Goal: Task Accomplishment & Management: Manage account settings

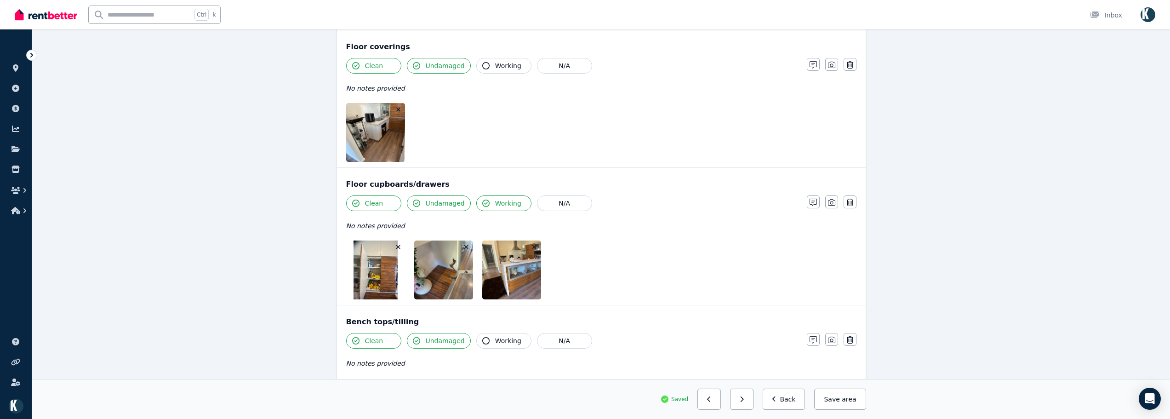
scroll to position [551, 0]
click at [718, 394] on button "button" at bounding box center [708, 398] width 23 height 21
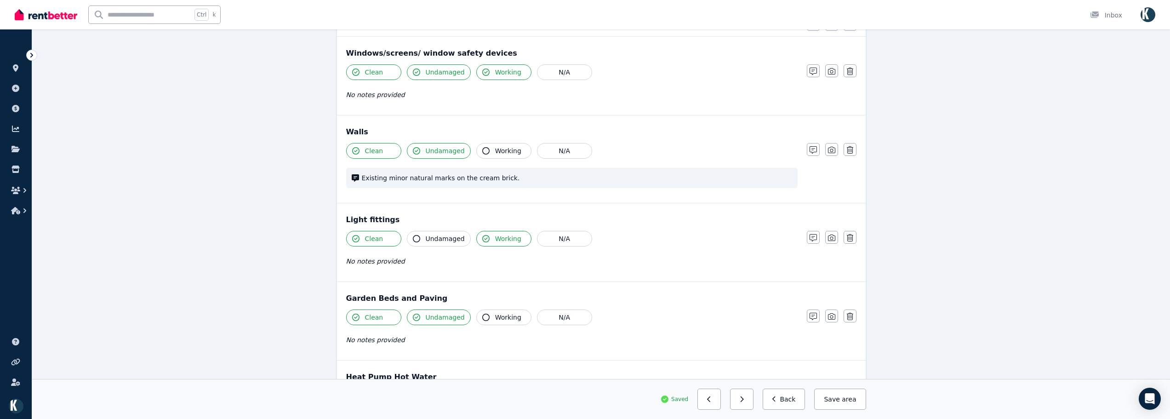
scroll to position [138, 0]
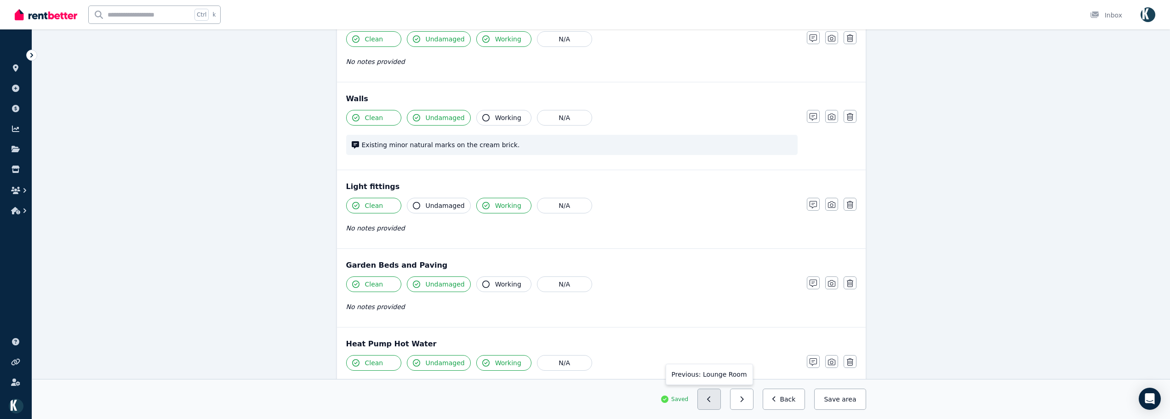
click at [712, 400] on button "button" at bounding box center [708, 398] width 23 height 21
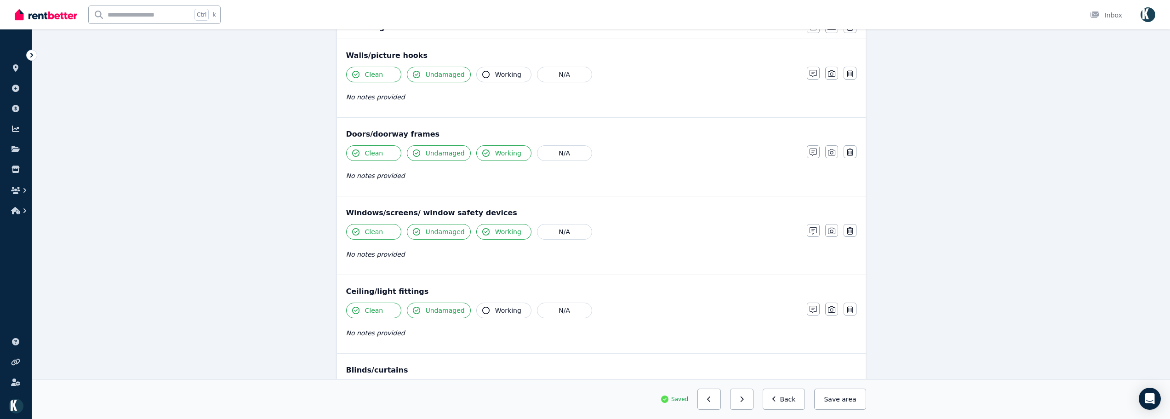
scroll to position [276, 0]
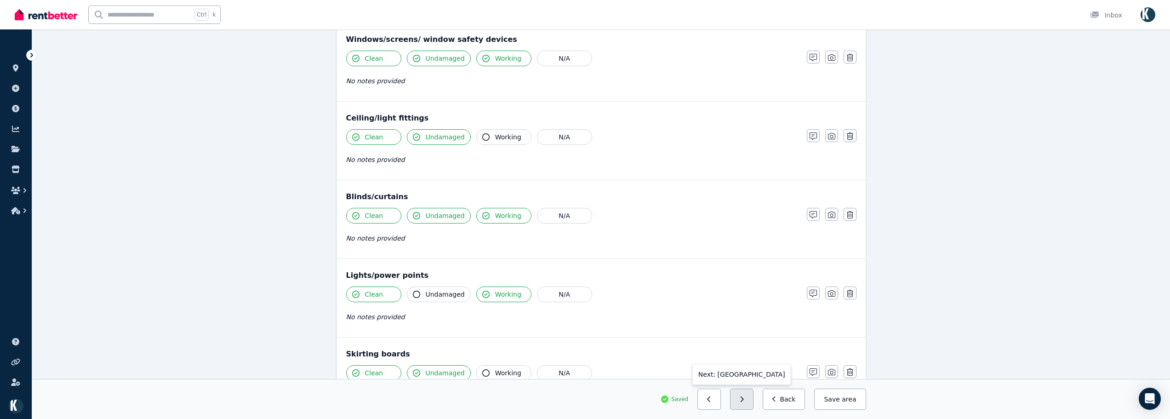
click at [740, 399] on button "button" at bounding box center [741, 398] width 23 height 21
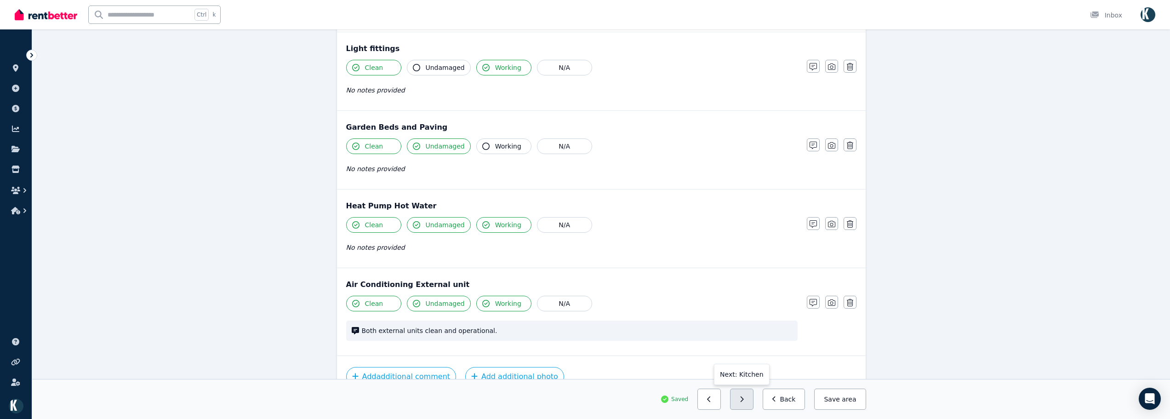
click at [744, 396] on icon "button" at bounding box center [741, 399] width 4 height 6
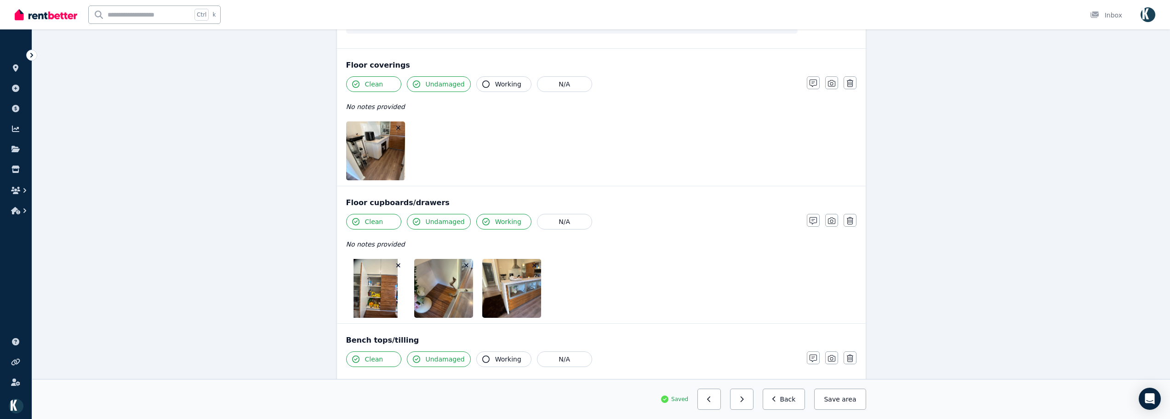
scroll to position [533, 0]
click at [397, 126] on icon "button" at bounding box center [398, 128] width 5 height 6
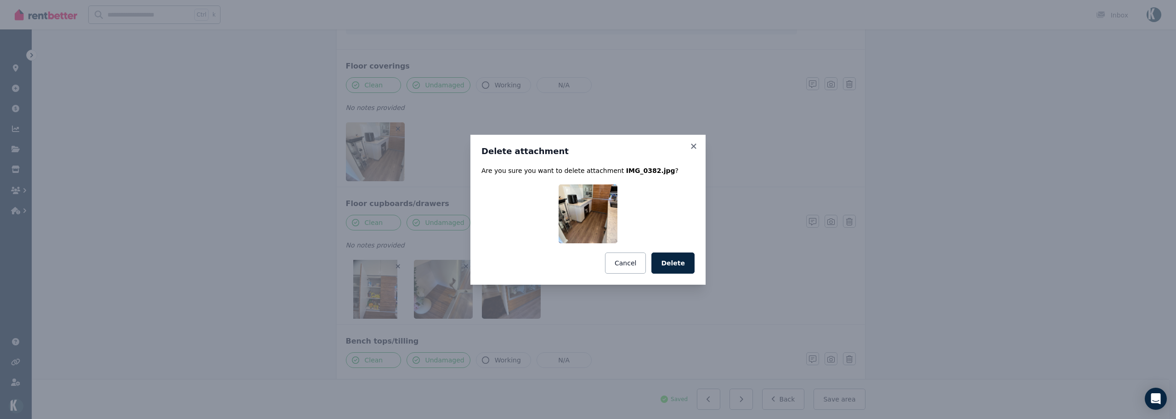
drag, startPoint x: 684, startPoint y: 255, endPoint x: 676, endPoint y: 257, distance: 7.7
click at [683, 255] on button "Delete" at bounding box center [673, 262] width 43 height 21
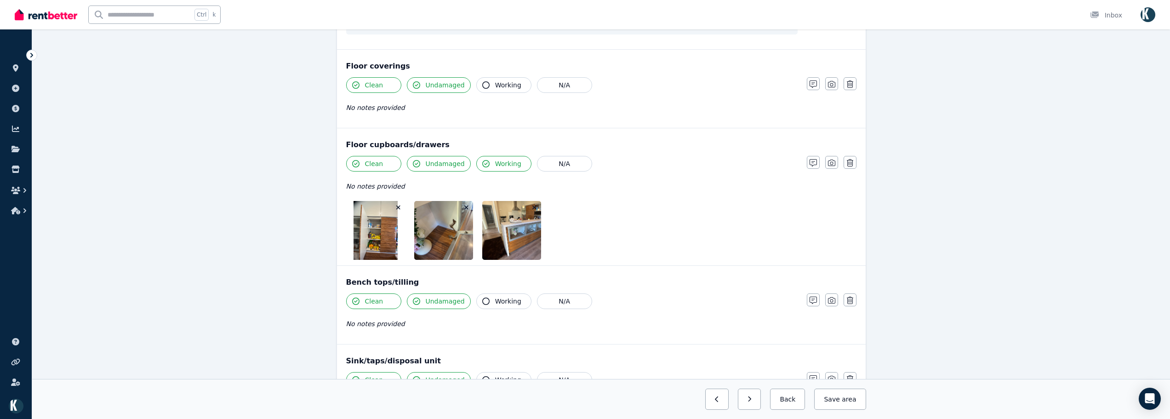
click at [535, 205] on icon "button" at bounding box center [534, 207] width 5 height 6
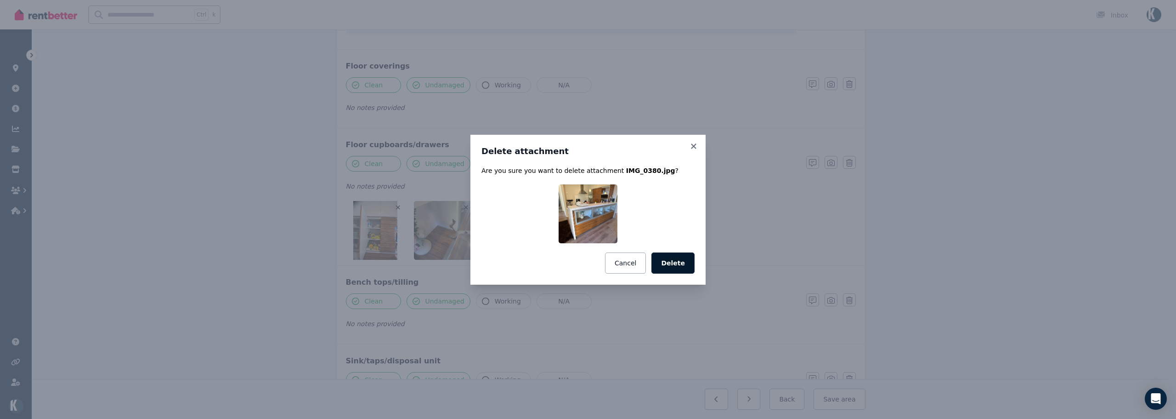
click at [680, 272] on button "Delete" at bounding box center [673, 262] width 43 height 21
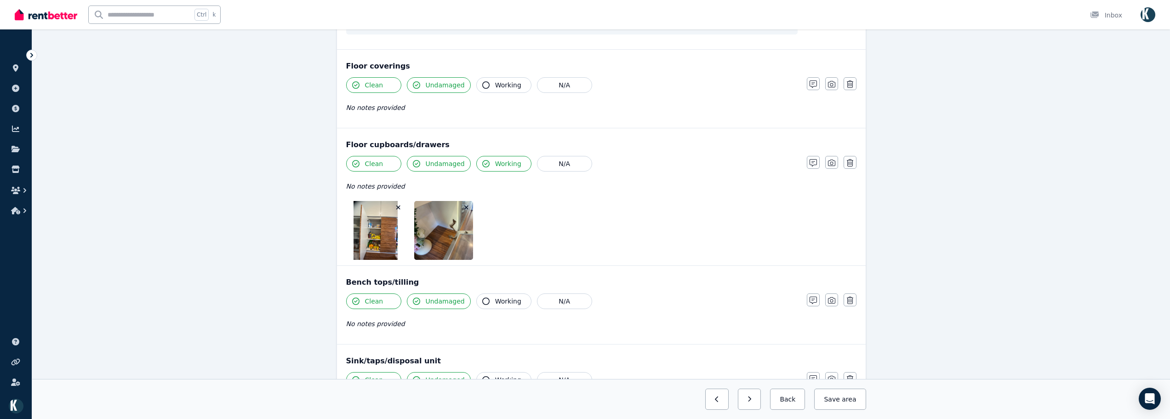
click at [467, 206] on icon "button" at bounding box center [466, 207] width 4 height 4
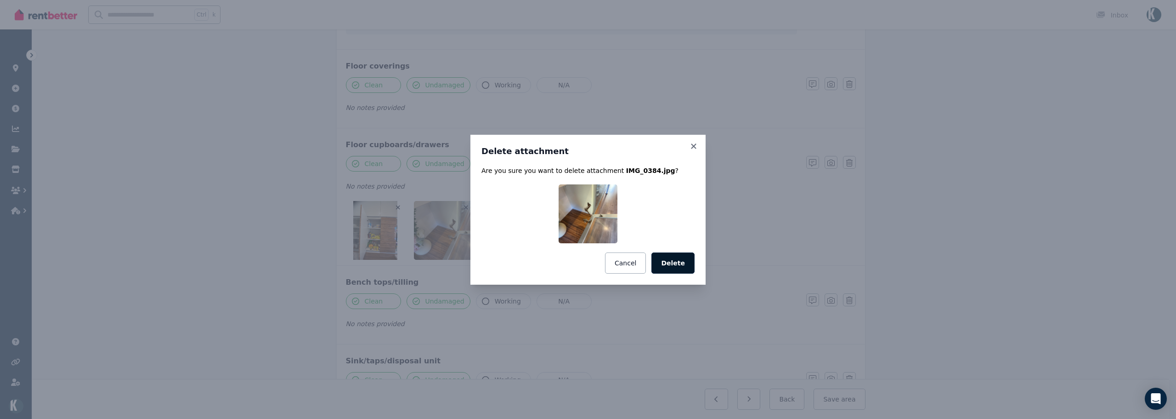
click at [672, 266] on button "Delete" at bounding box center [673, 262] width 43 height 21
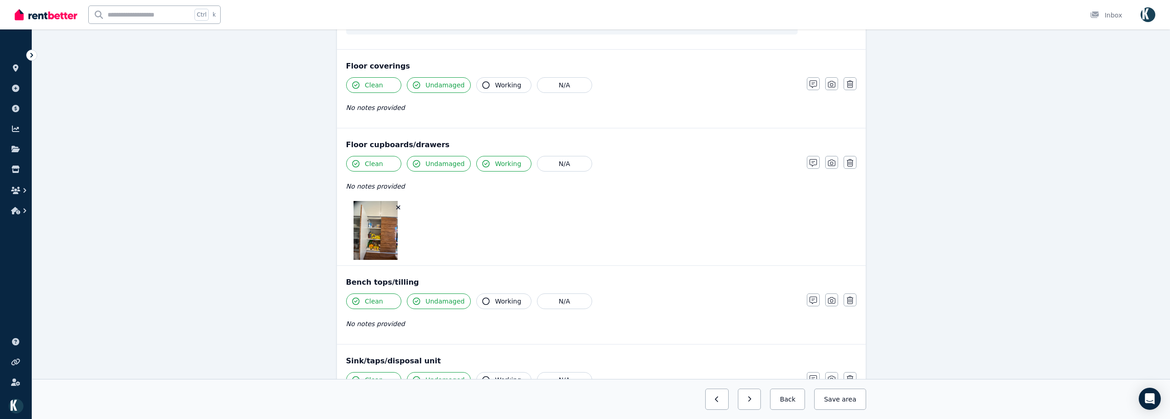
click at [399, 206] on icon "button" at bounding box center [398, 207] width 4 height 4
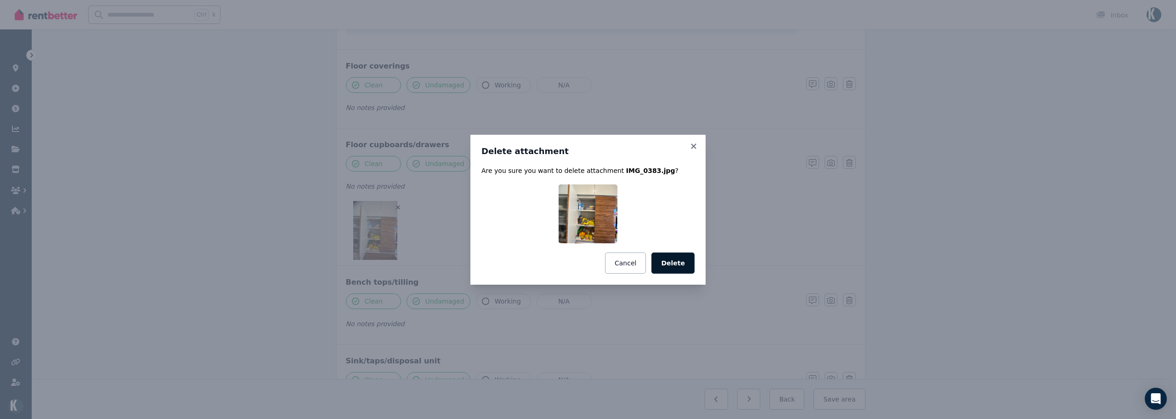
click at [677, 265] on button "Delete" at bounding box center [673, 262] width 43 height 21
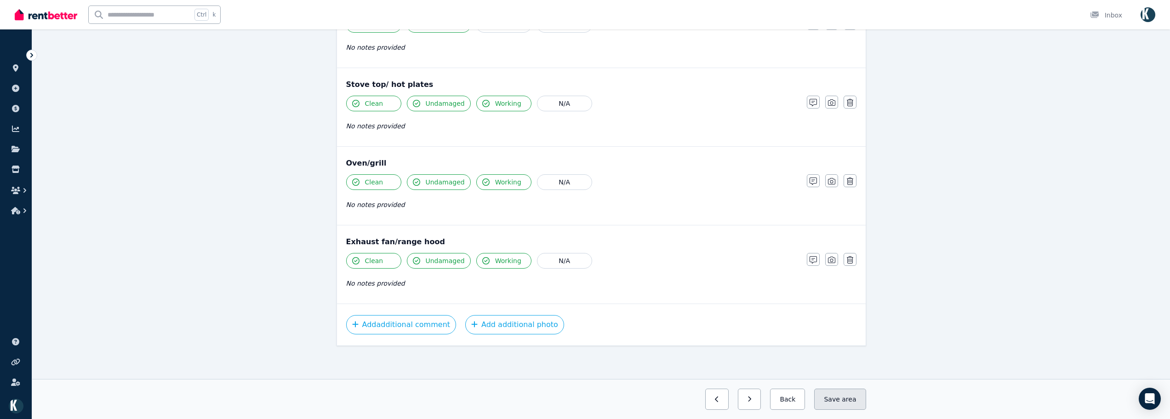
click at [856, 393] on button "Save area" at bounding box center [839, 398] width 51 height 21
click at [753, 404] on button "button" at bounding box center [741, 398] width 23 height 21
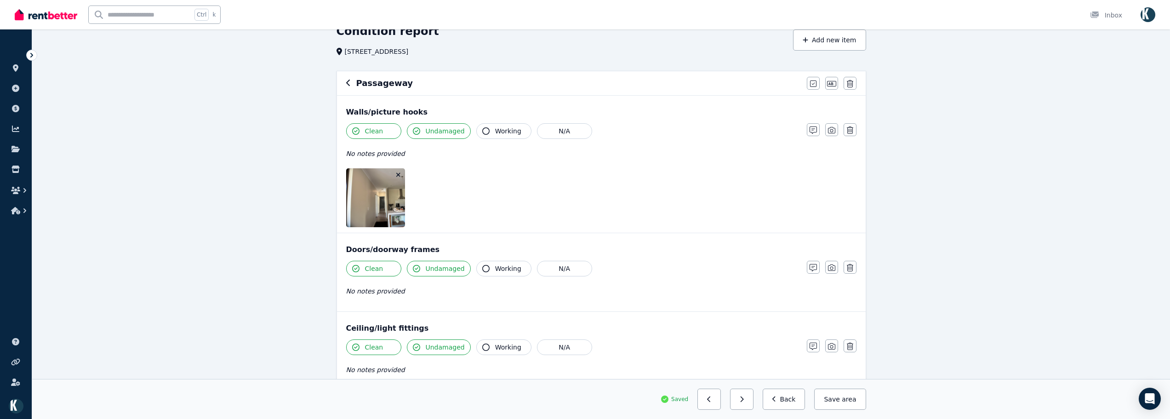
scroll to position [27, 0]
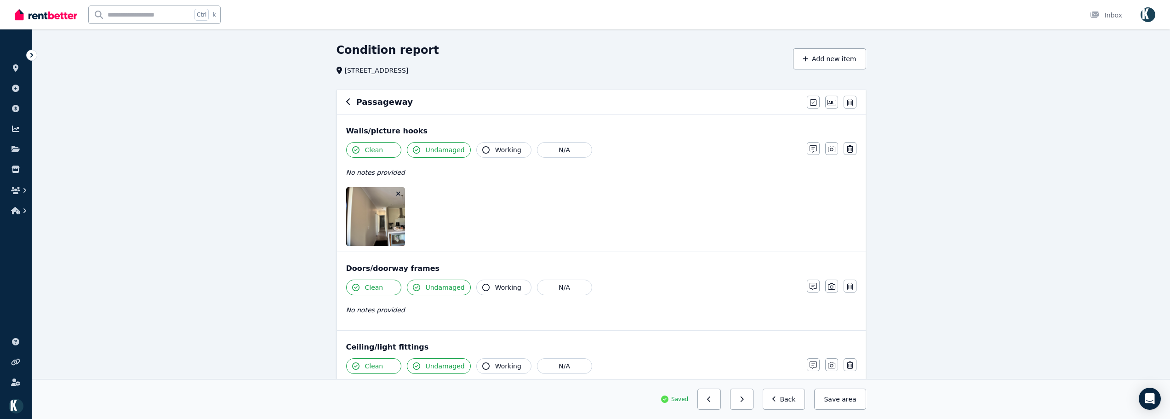
click at [399, 192] on icon "button" at bounding box center [398, 193] width 5 height 6
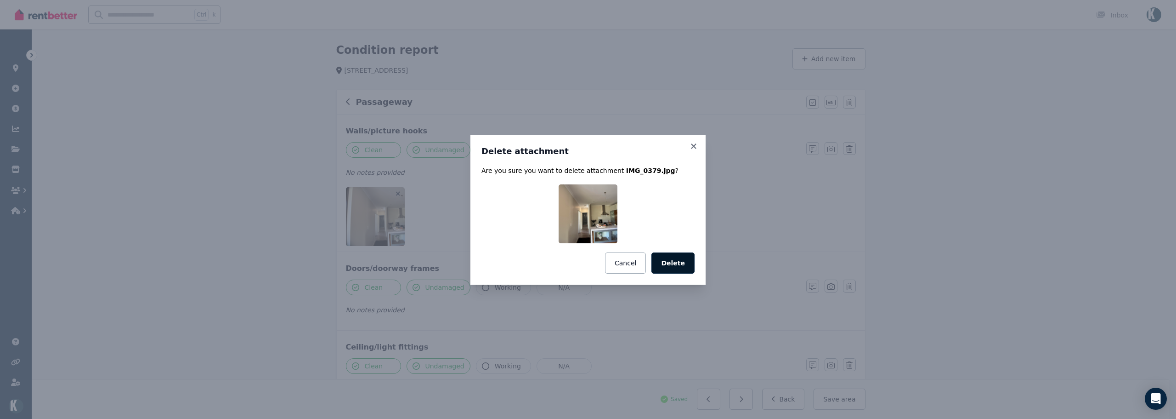
click at [687, 255] on button "Delete" at bounding box center [673, 262] width 43 height 21
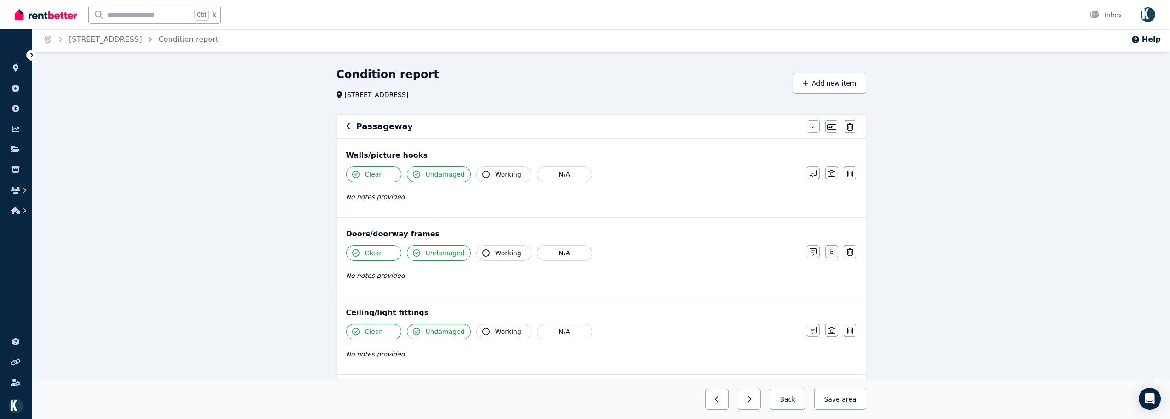
scroll to position [152, 0]
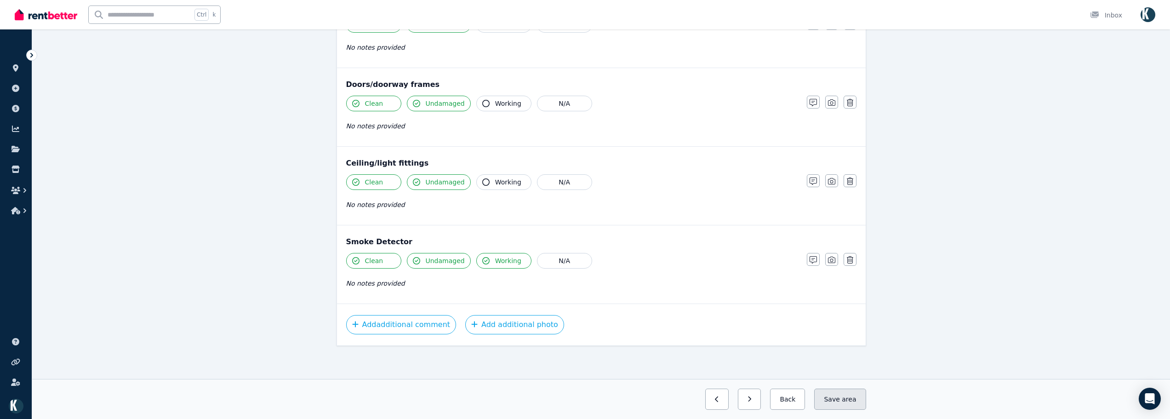
click at [835, 395] on button "Save area" at bounding box center [839, 398] width 51 height 21
click at [744, 401] on icon "button" at bounding box center [741, 399] width 4 height 6
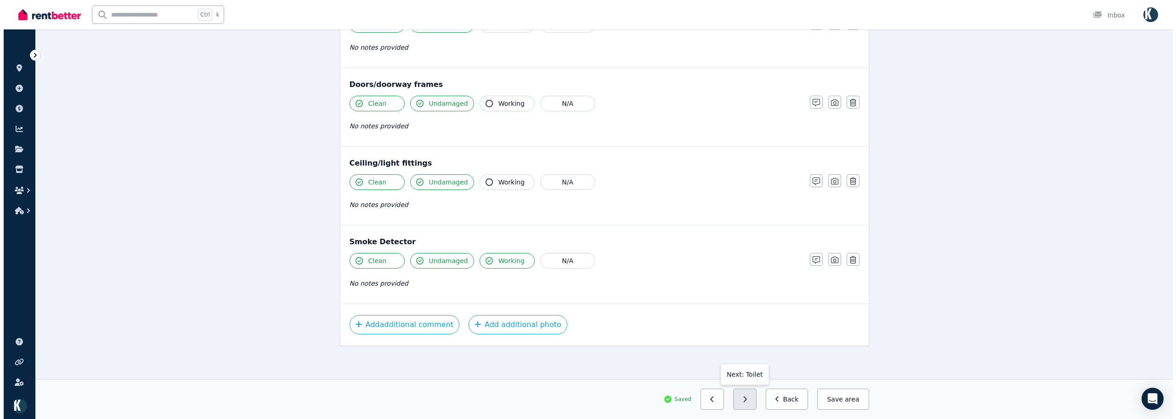
scroll to position [700, 0]
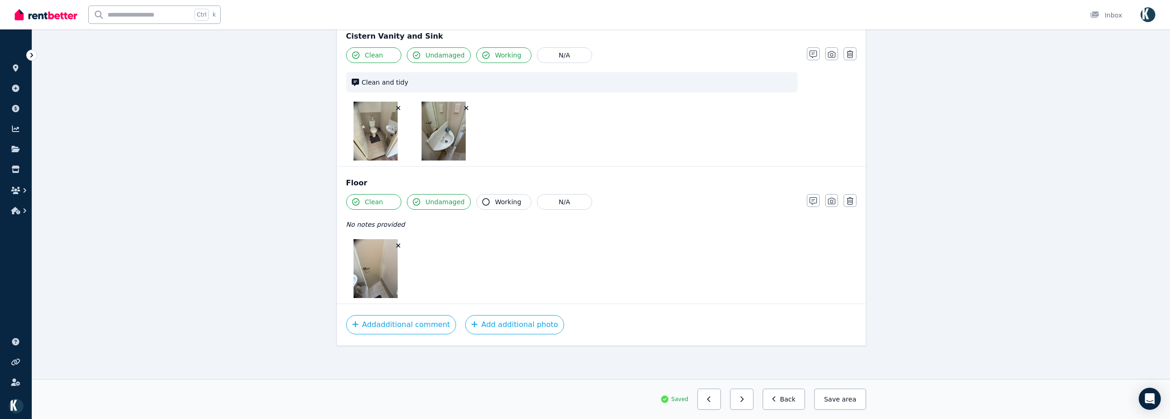
click at [397, 247] on icon "button" at bounding box center [398, 245] width 5 height 6
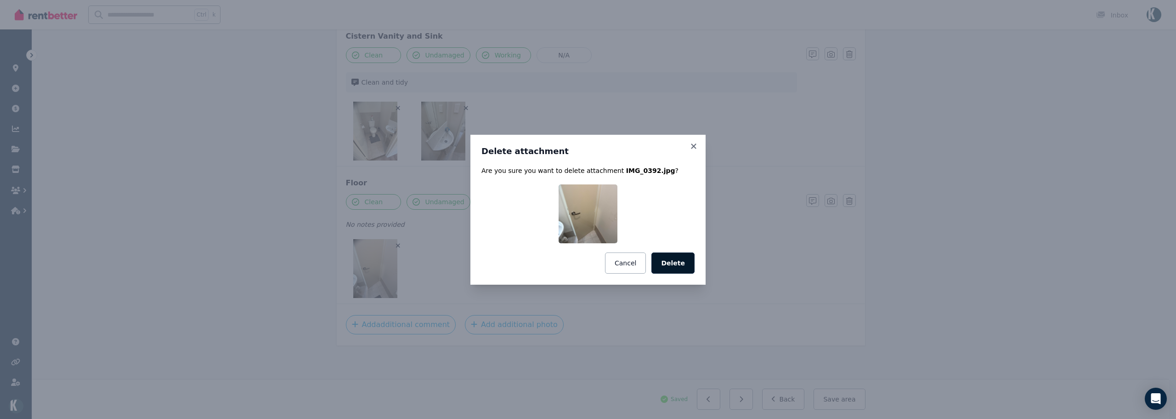
click at [682, 262] on button "Delete" at bounding box center [673, 262] width 43 height 21
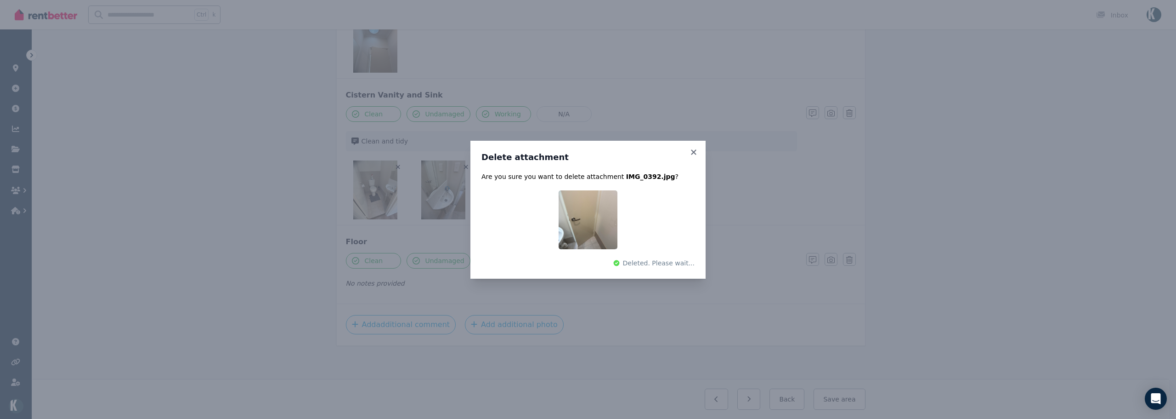
scroll to position [642, 0]
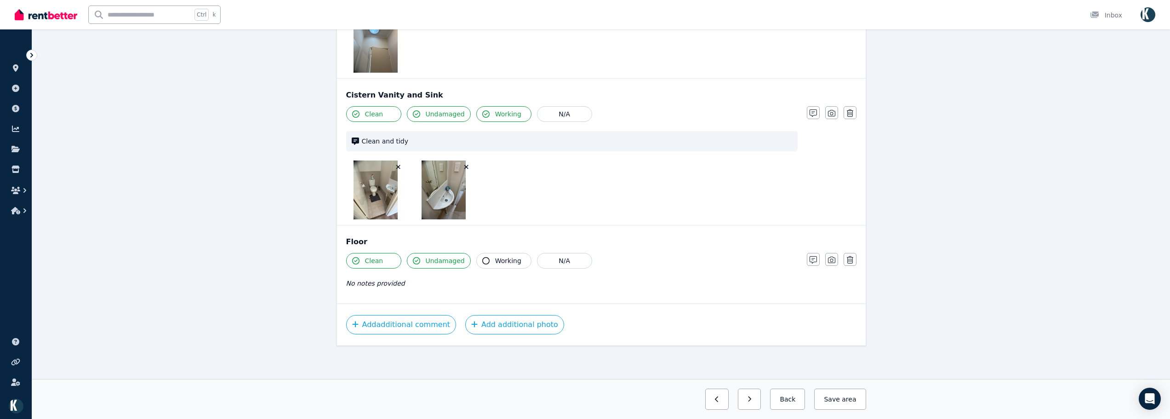
click at [468, 163] on button "button" at bounding box center [466, 166] width 9 height 9
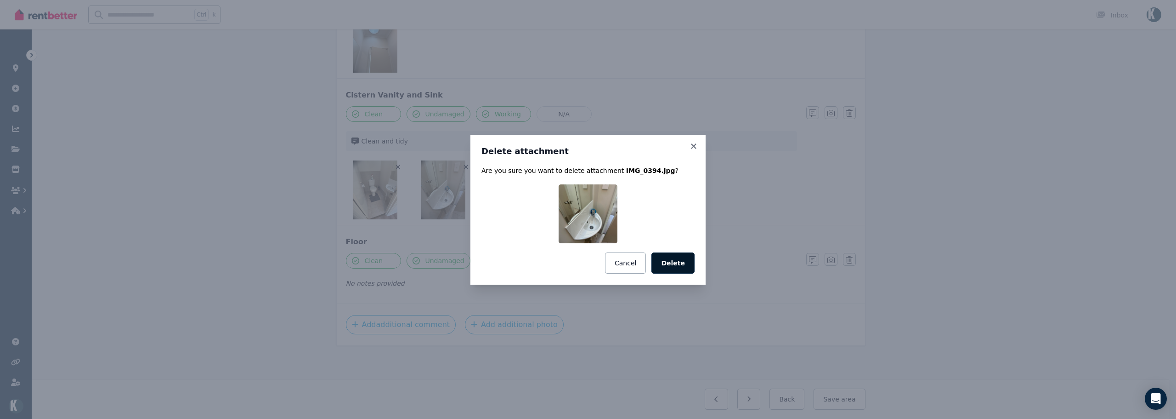
click at [688, 263] on button "Delete" at bounding box center [673, 262] width 43 height 21
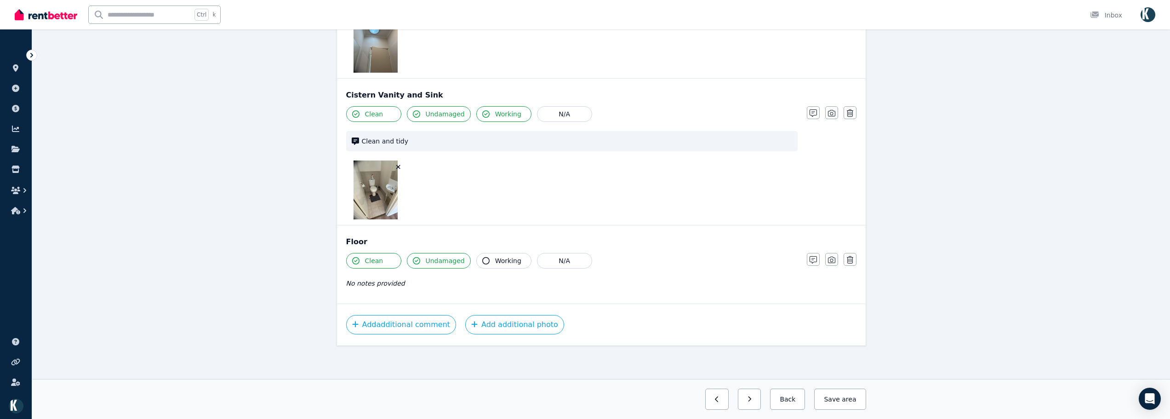
click at [397, 165] on icon "button" at bounding box center [398, 167] width 4 height 4
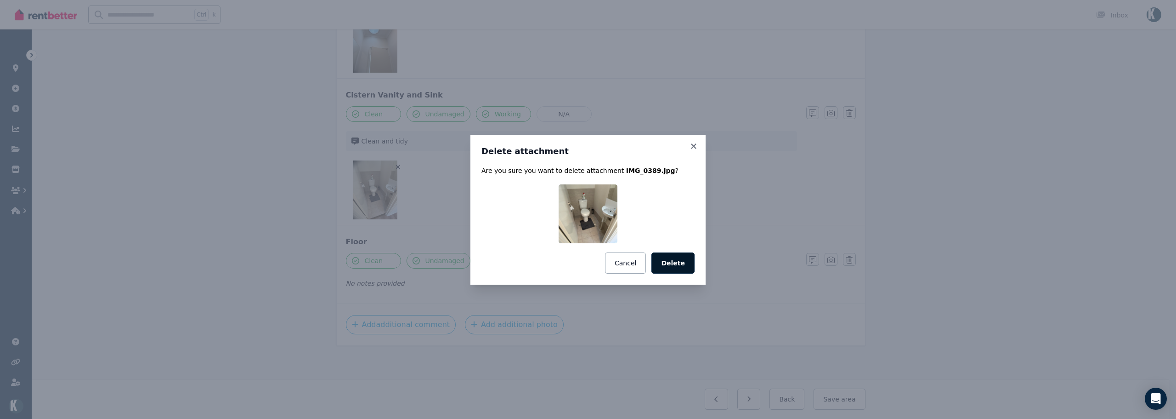
click at [685, 259] on button "Delete" at bounding box center [673, 262] width 43 height 21
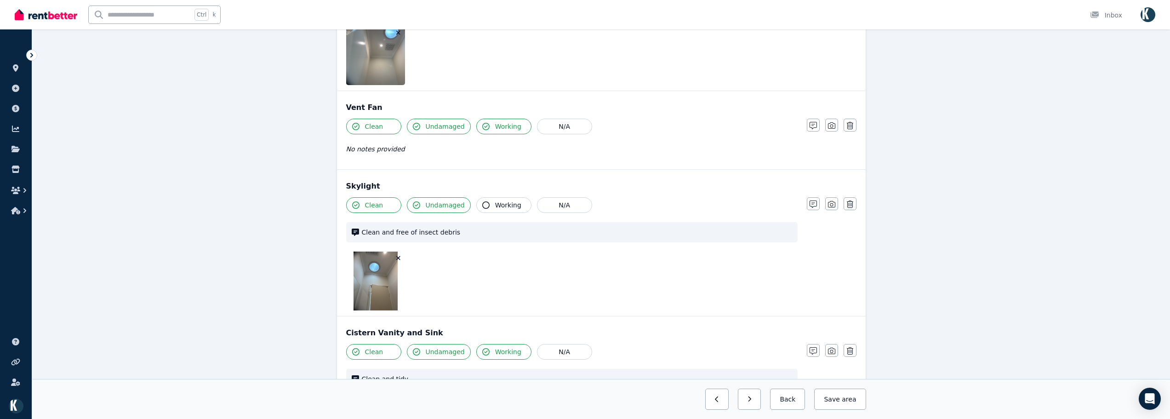
scroll to position [399, 0]
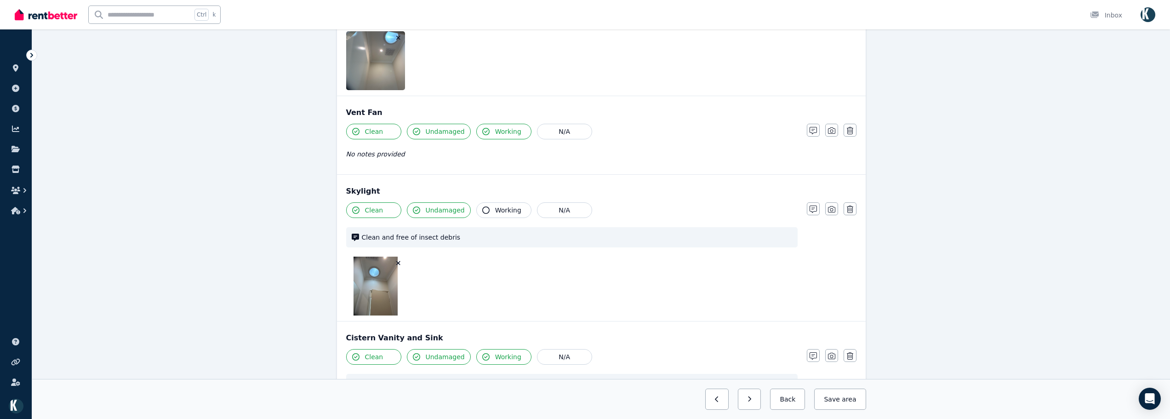
click at [401, 262] on button "button" at bounding box center [398, 262] width 9 height 9
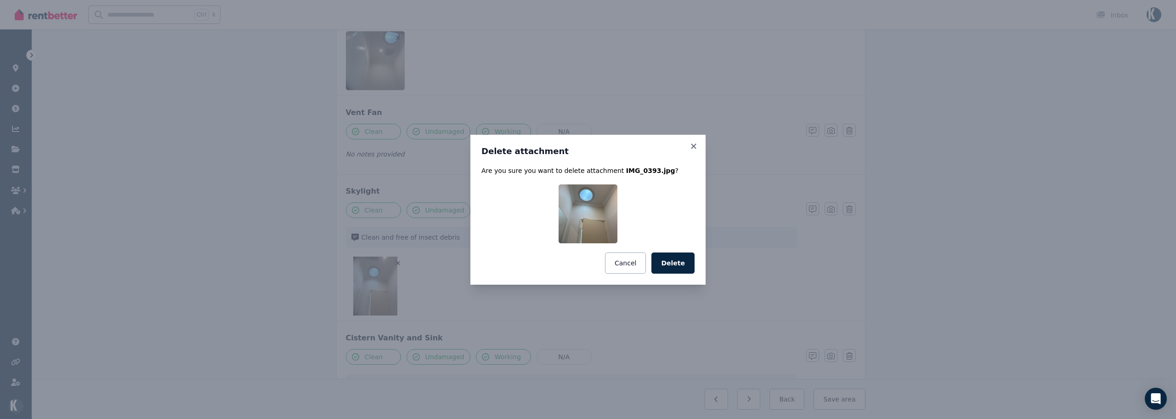
click at [674, 267] on button "Delete" at bounding box center [673, 262] width 43 height 21
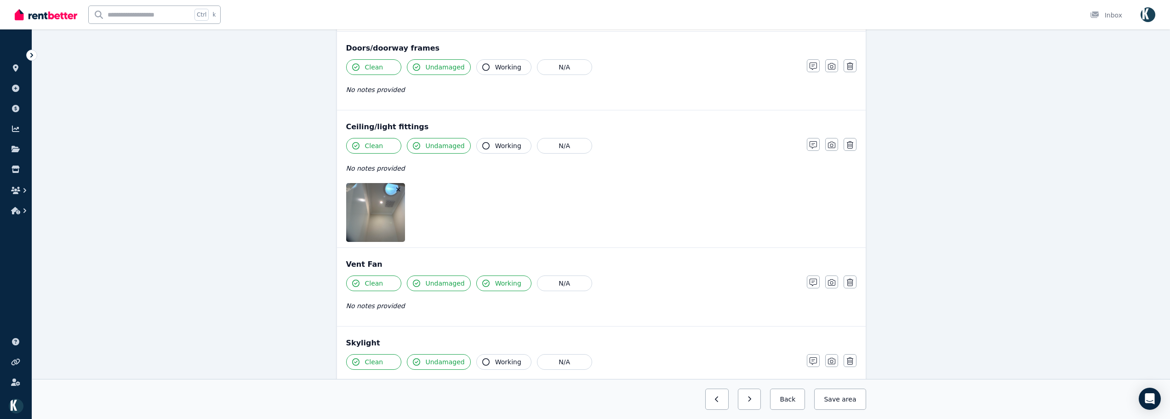
scroll to position [215, 0]
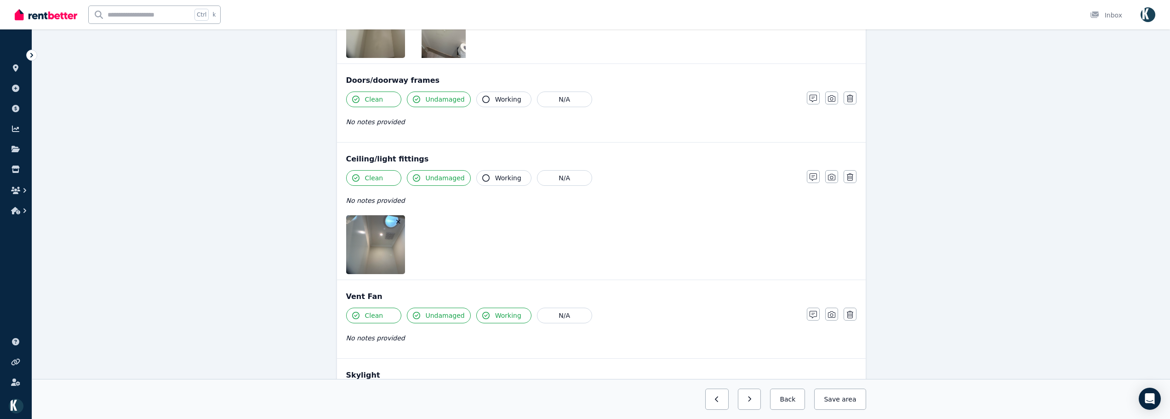
click at [401, 220] on button "button" at bounding box center [398, 221] width 9 height 9
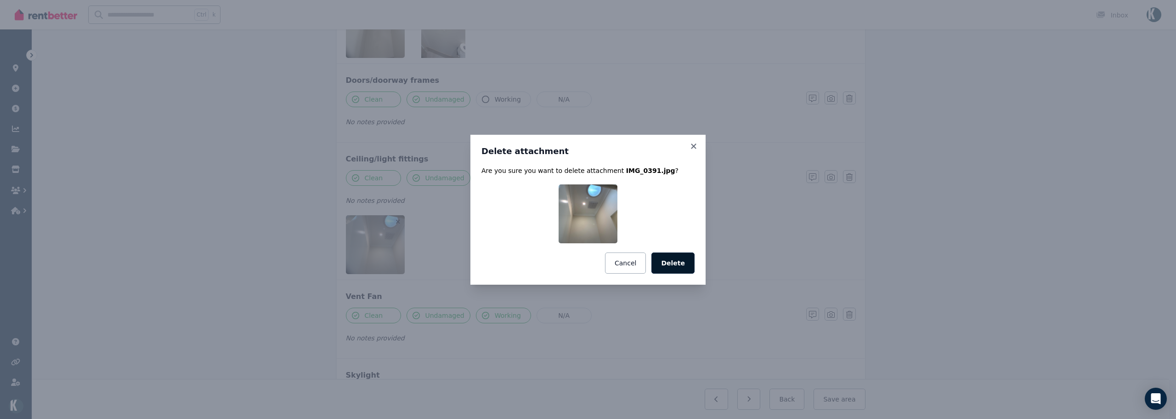
click at [667, 266] on button "Delete" at bounding box center [673, 262] width 43 height 21
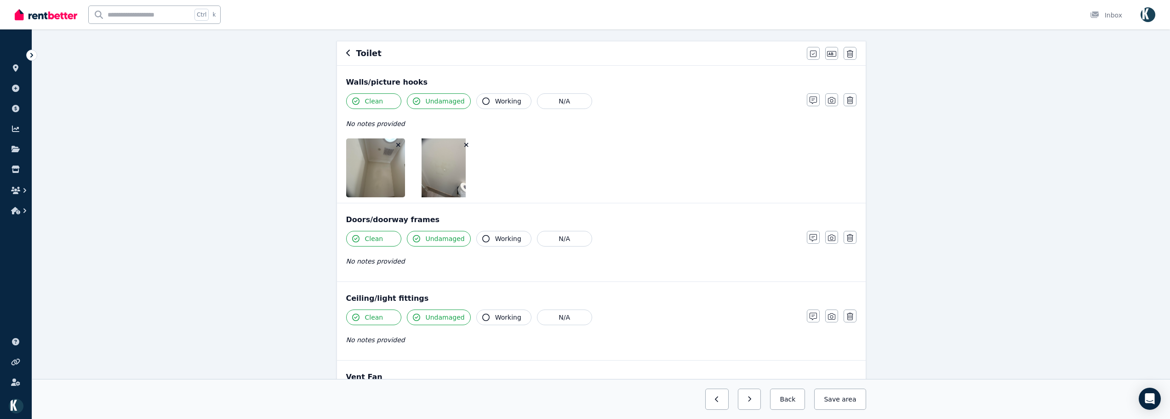
scroll to position [31, 0]
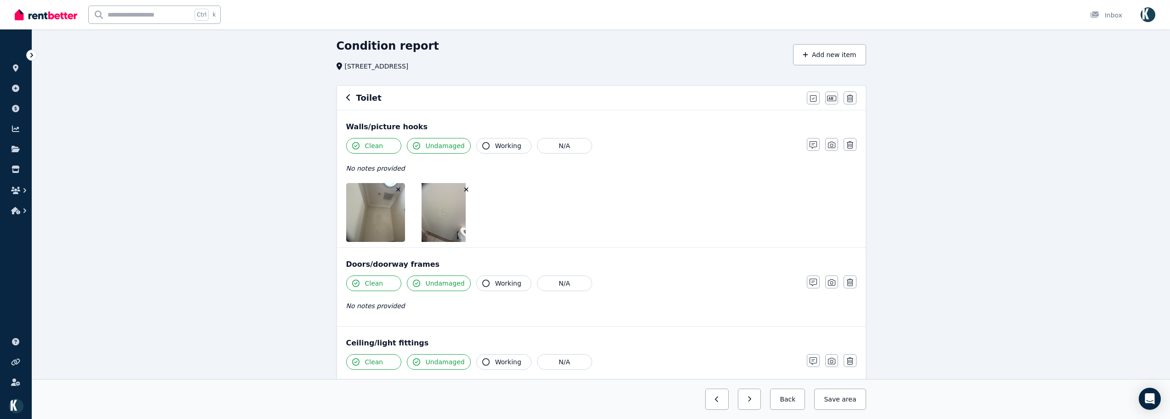
click at [467, 189] on icon "button" at bounding box center [466, 189] width 5 height 6
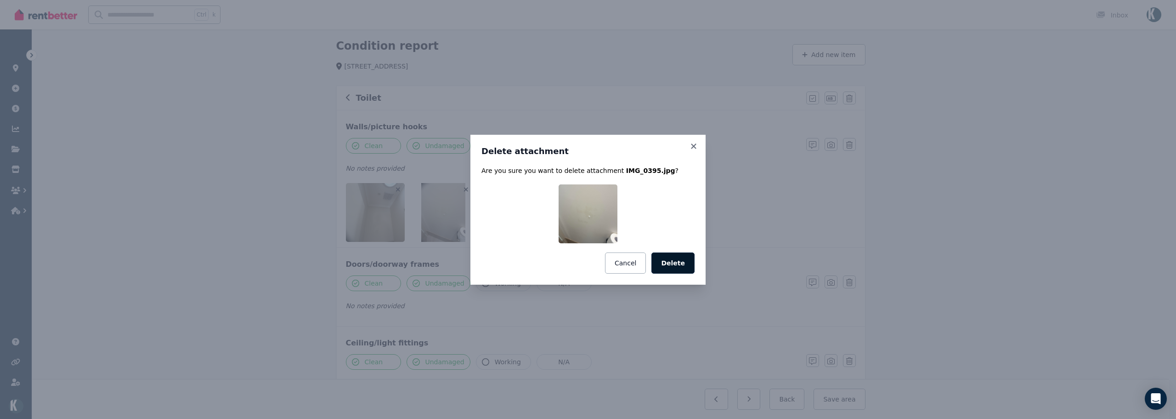
click at [682, 261] on button "Delete" at bounding box center [673, 262] width 43 height 21
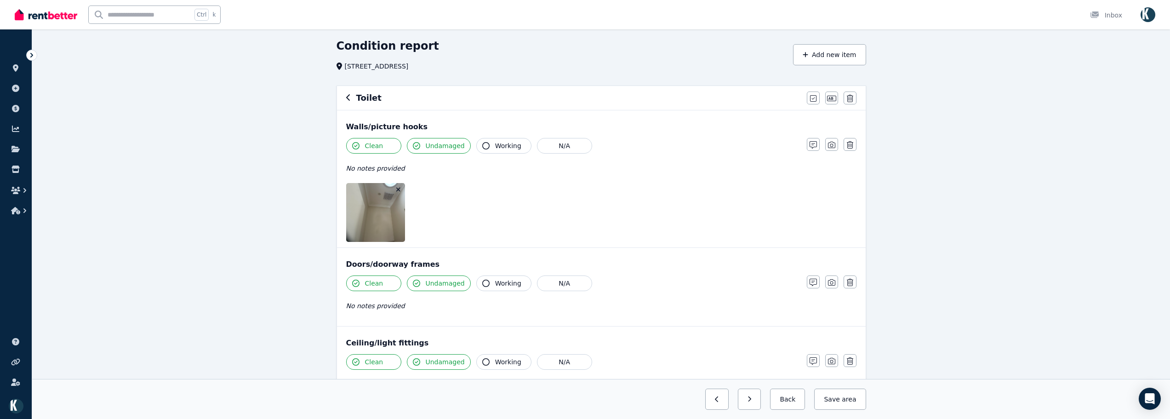
click at [400, 188] on icon "button" at bounding box center [398, 189] width 5 height 6
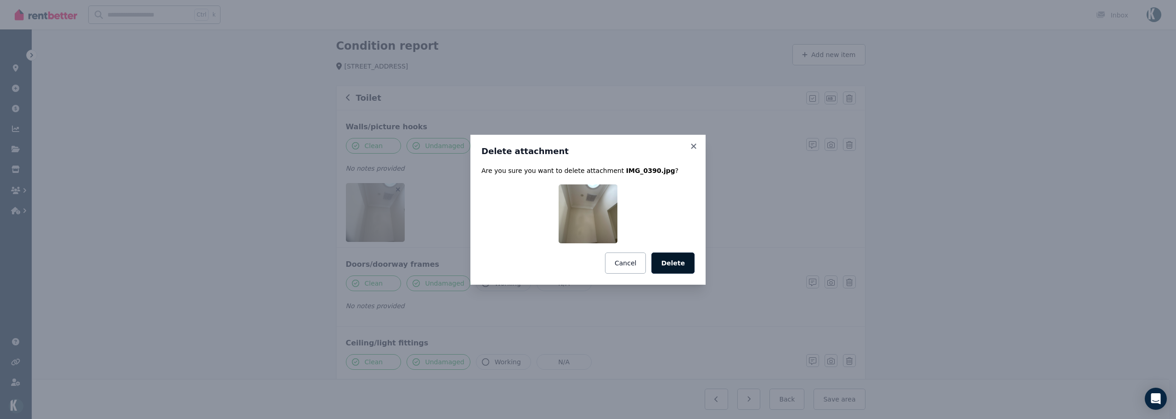
click at [673, 267] on button "Delete" at bounding box center [673, 262] width 43 height 21
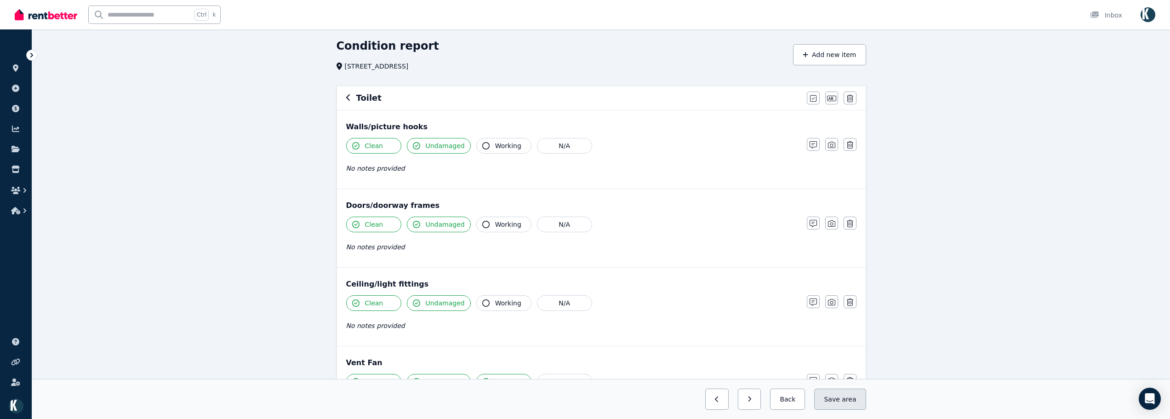
click at [846, 398] on span "area" at bounding box center [848, 398] width 14 height 9
click at [744, 400] on icon "button" at bounding box center [741, 399] width 4 height 6
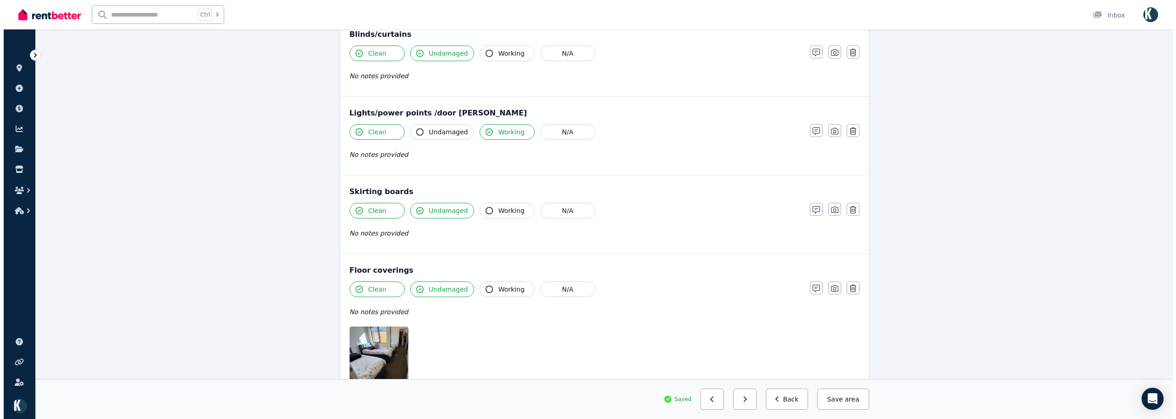
scroll to position [799, 0]
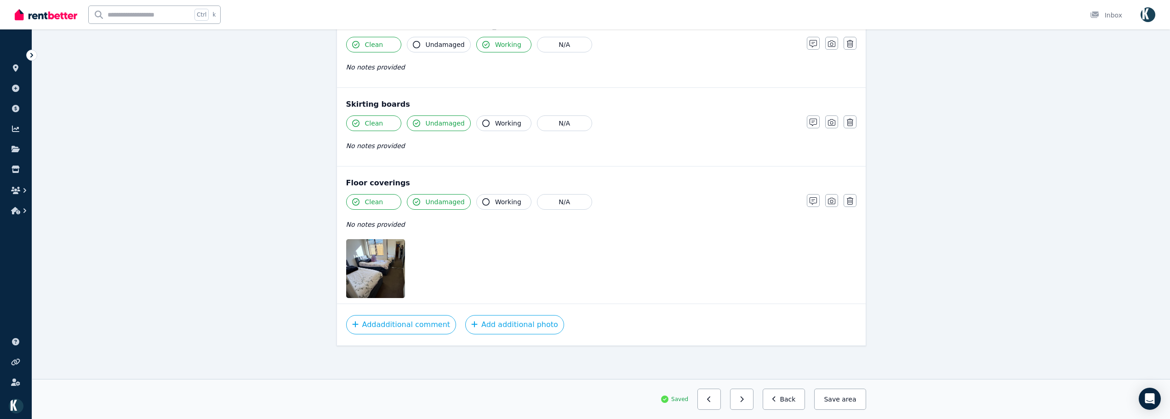
click at [398, 247] on icon "button" at bounding box center [398, 245] width 5 height 6
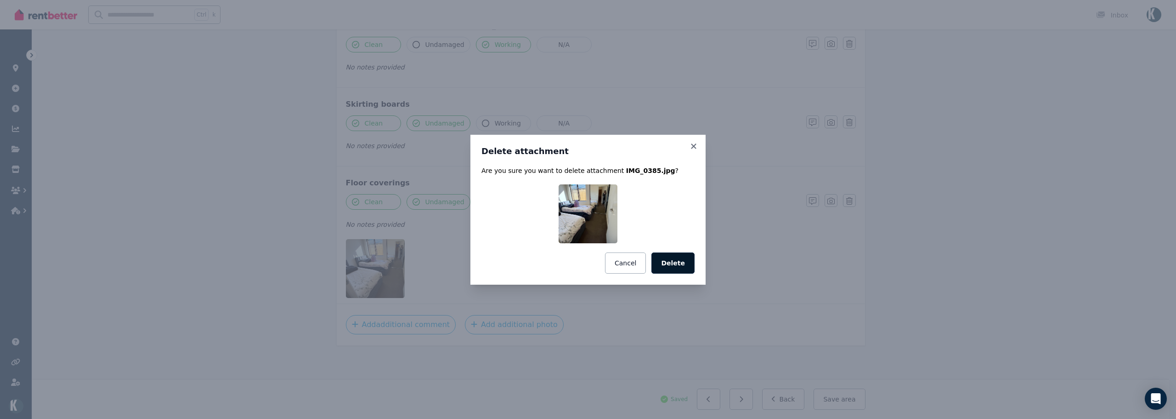
click at [683, 256] on button "Delete" at bounding box center [673, 262] width 43 height 21
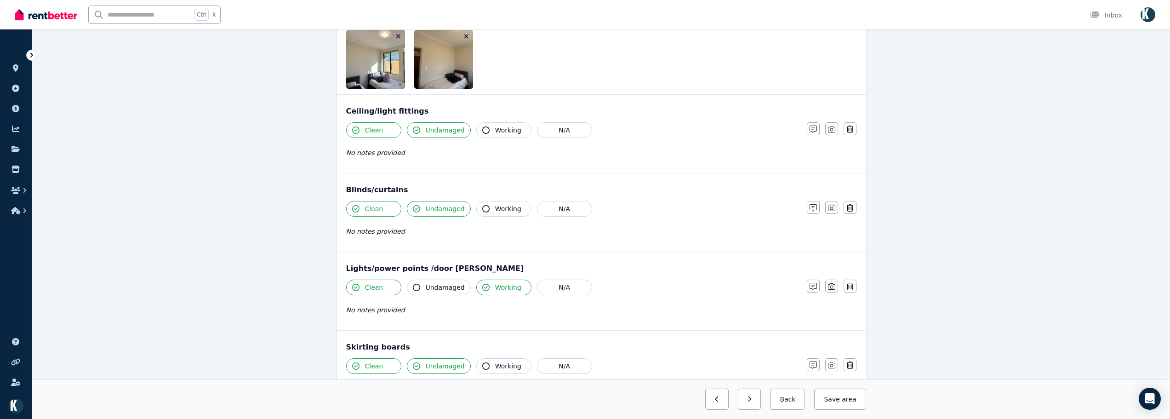
scroll to position [464, 0]
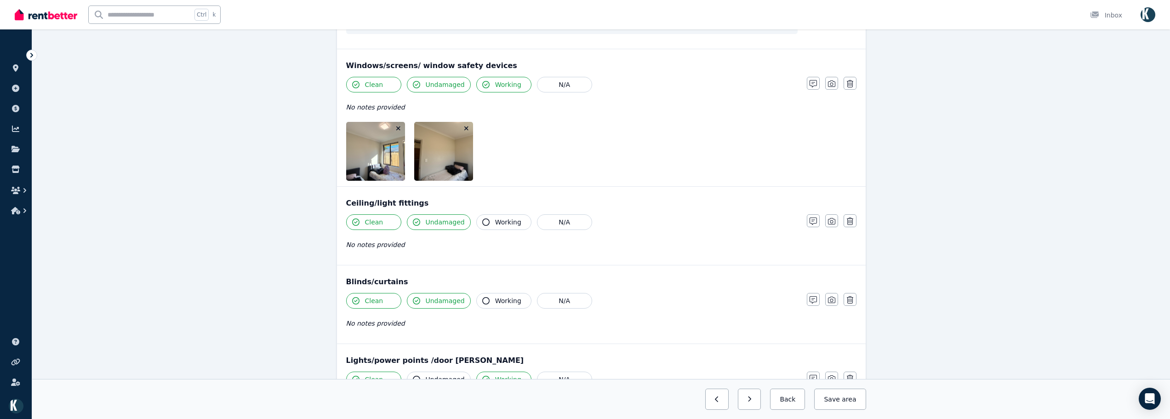
click at [467, 127] on icon "button" at bounding box center [466, 128] width 4 height 4
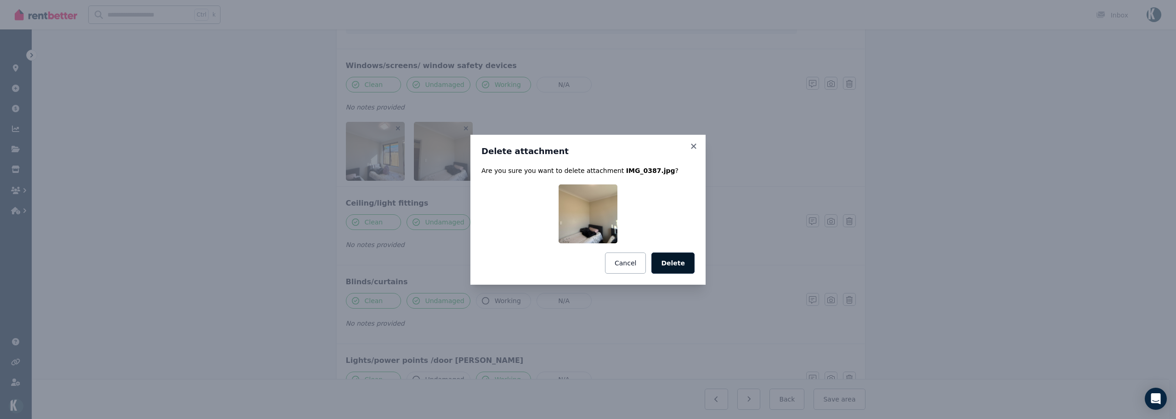
click at [677, 257] on button "Delete" at bounding box center [673, 262] width 43 height 21
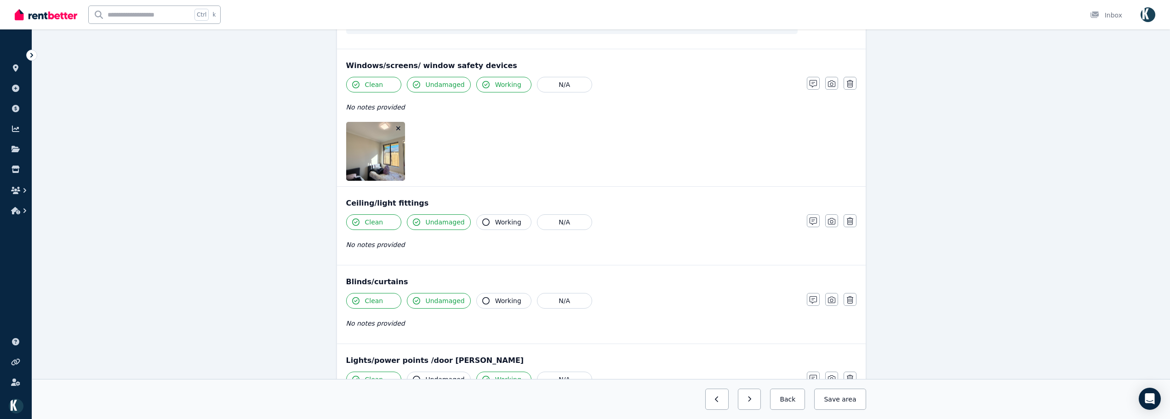
click at [398, 126] on icon "button" at bounding box center [398, 128] width 5 height 6
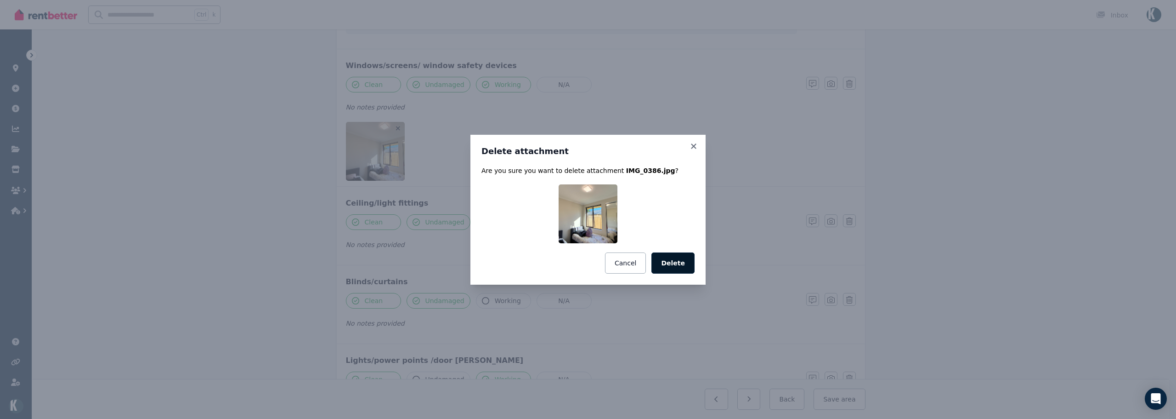
click at [678, 259] on button "Delete" at bounding box center [673, 262] width 43 height 21
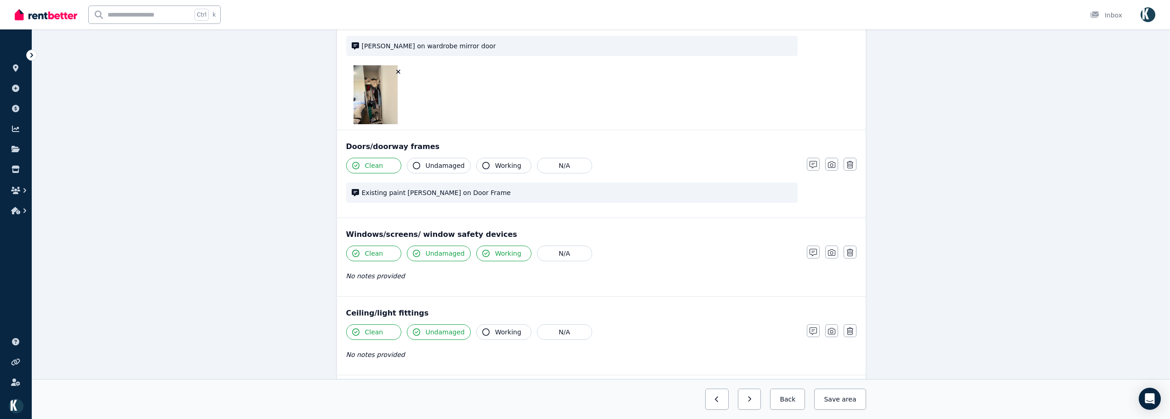
scroll to position [234, 0]
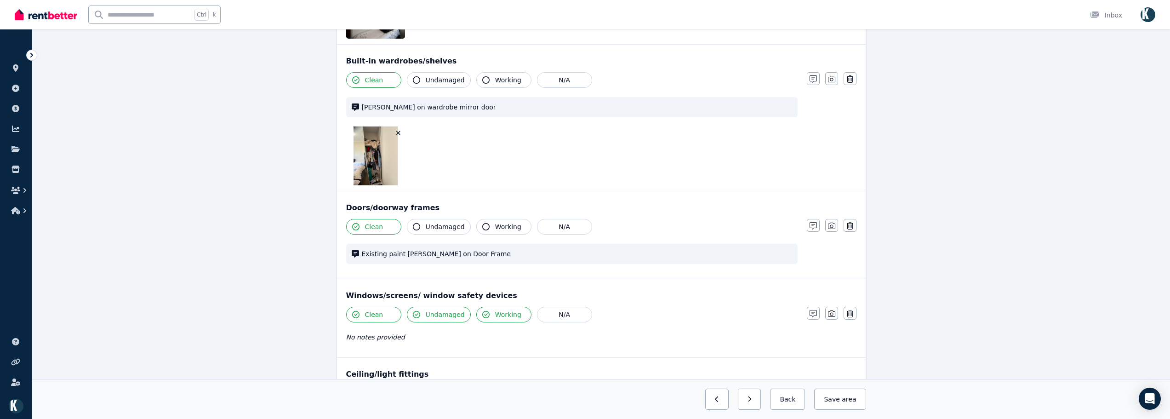
click at [398, 134] on icon "button" at bounding box center [398, 133] width 5 height 6
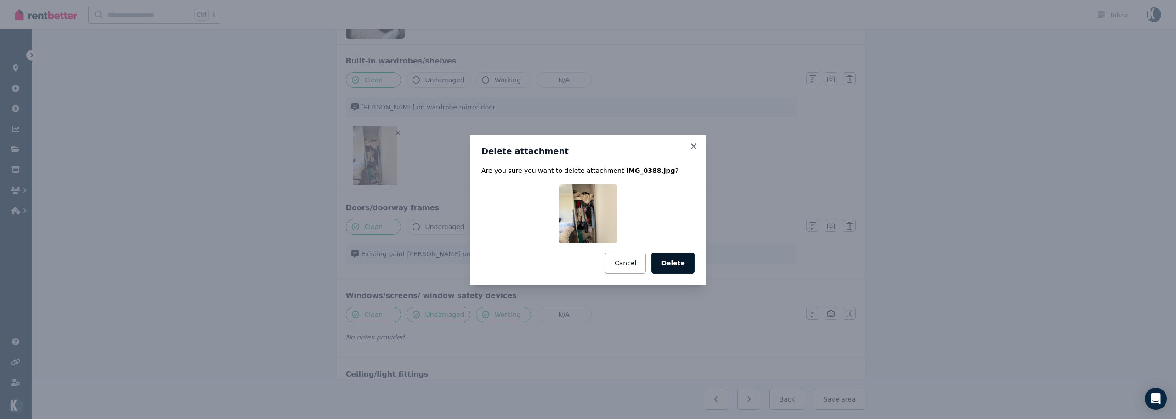
click at [676, 265] on button "Delete" at bounding box center [673, 262] width 43 height 21
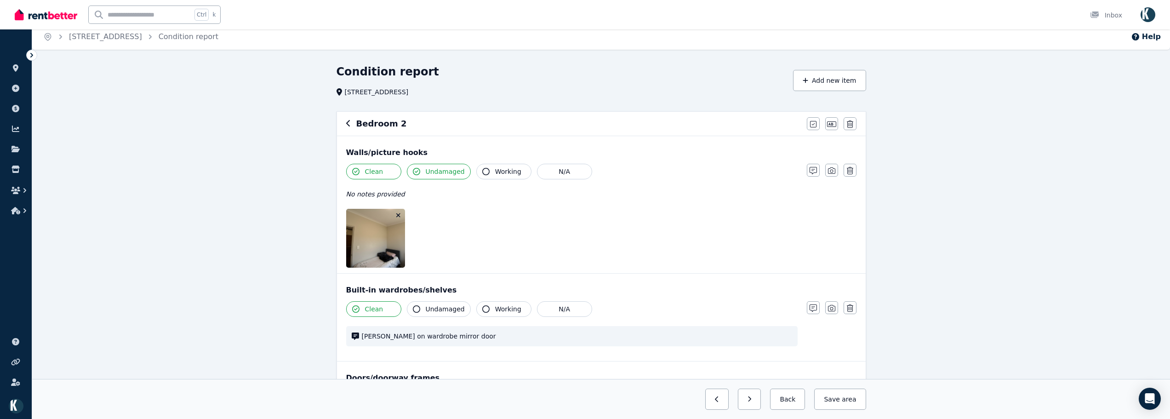
scroll to position [5, 0]
click at [401, 215] on button "button" at bounding box center [398, 215] width 9 height 9
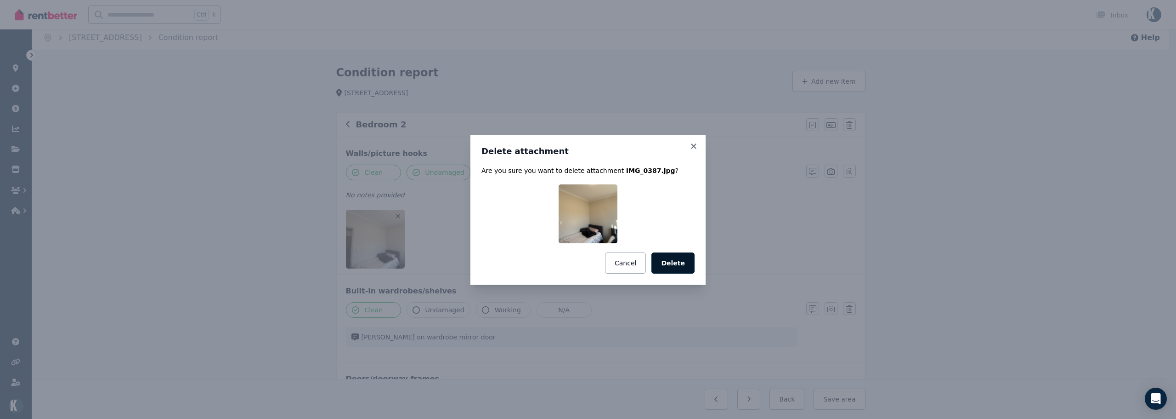
click at [683, 261] on button "Delete" at bounding box center [673, 262] width 43 height 21
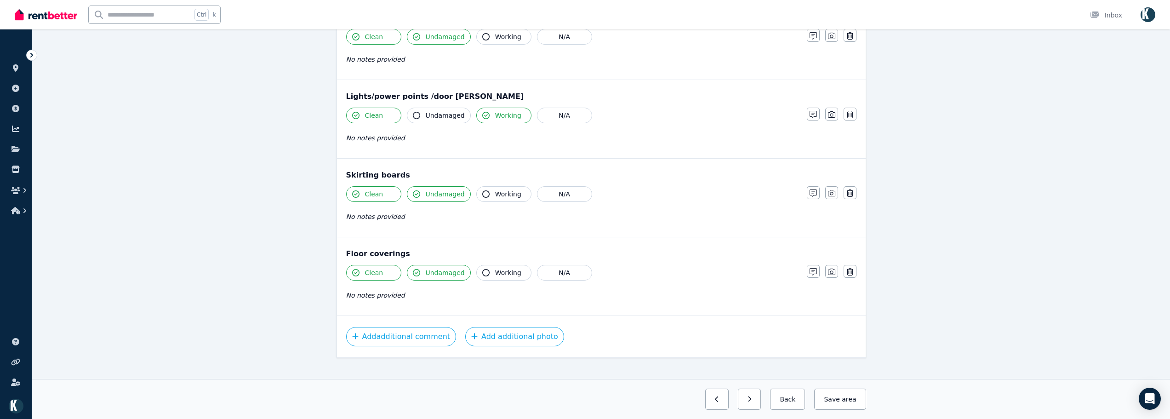
scroll to position [563, 0]
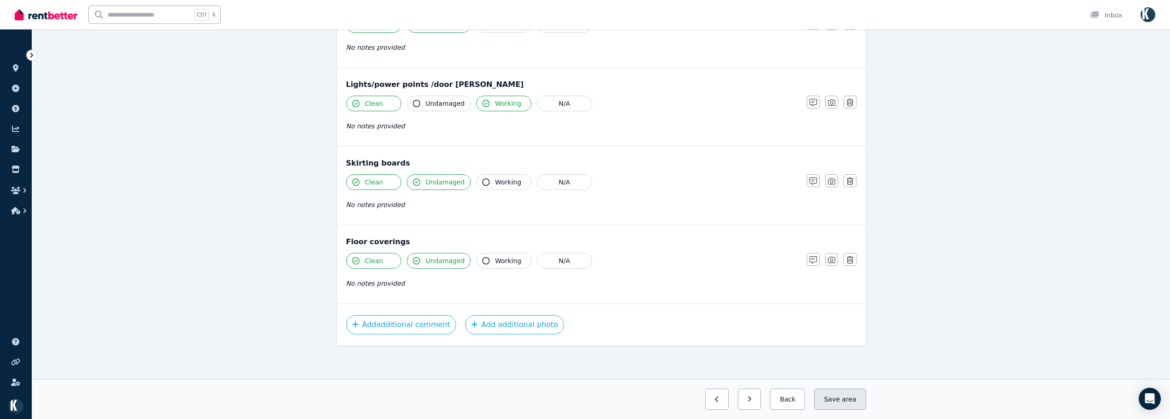
click at [858, 398] on button "Save area" at bounding box center [839, 398] width 51 height 21
click at [753, 403] on button "button" at bounding box center [741, 398] width 23 height 21
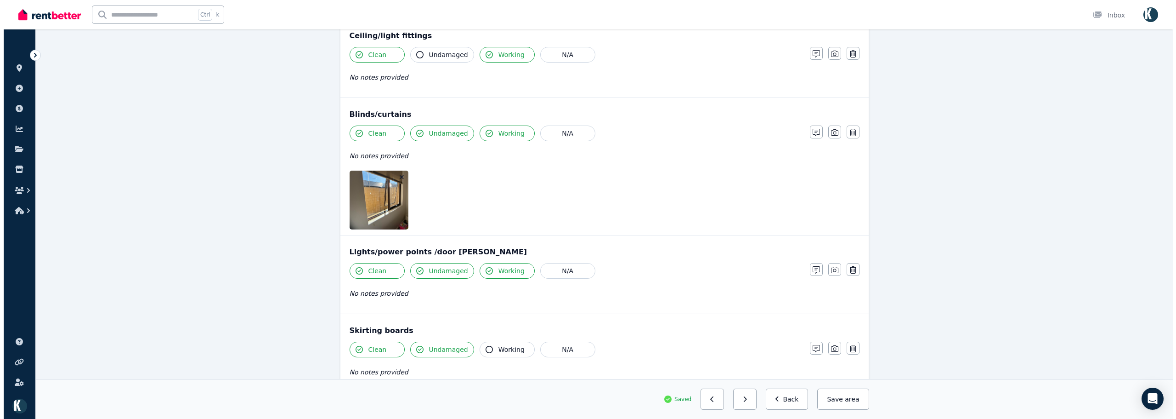
scroll to position [789, 0]
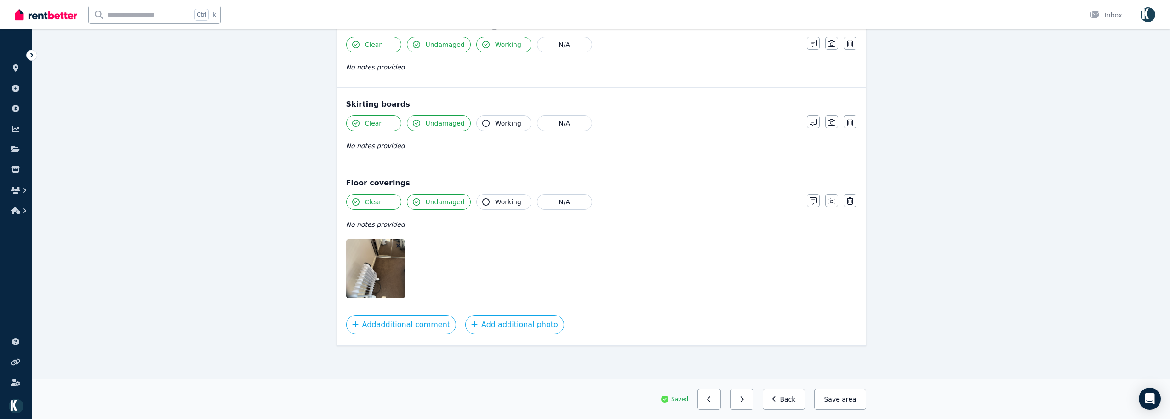
click at [396, 247] on icon "button" at bounding box center [398, 245] width 5 height 6
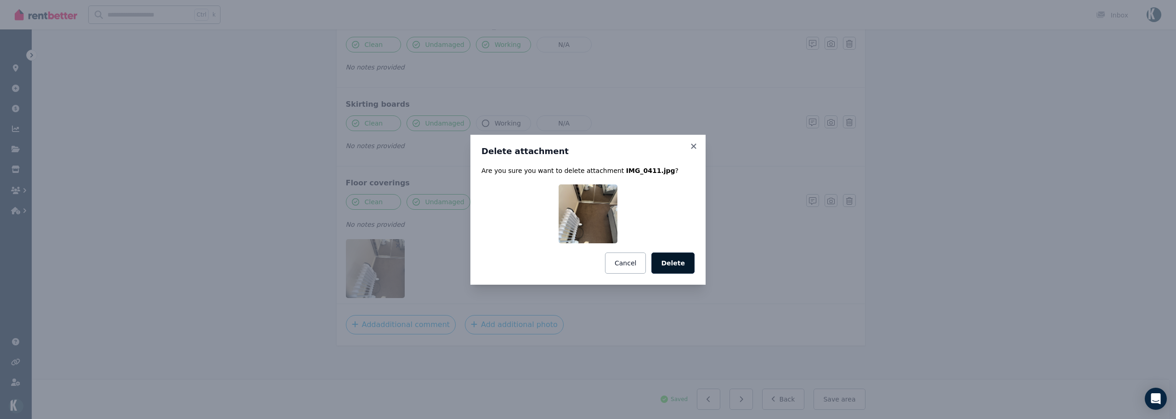
click at [685, 257] on button "Delete" at bounding box center [673, 262] width 43 height 21
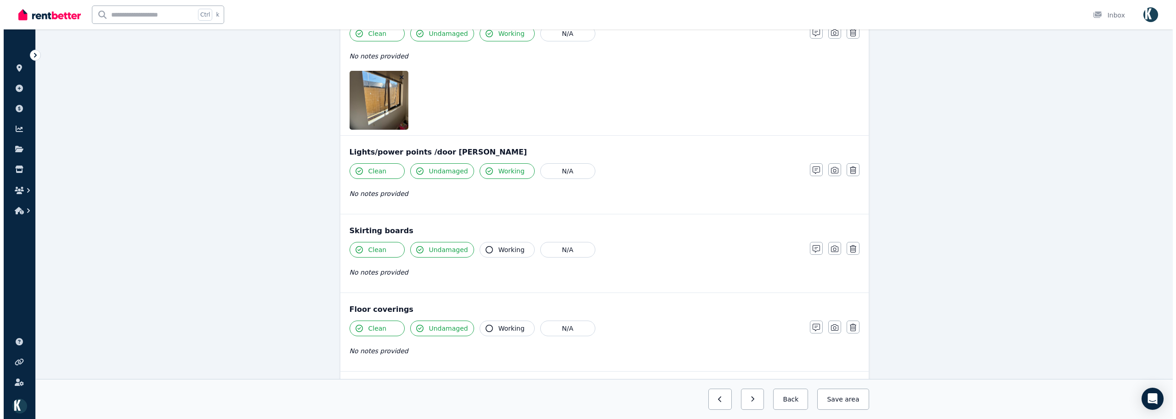
scroll to position [639, 0]
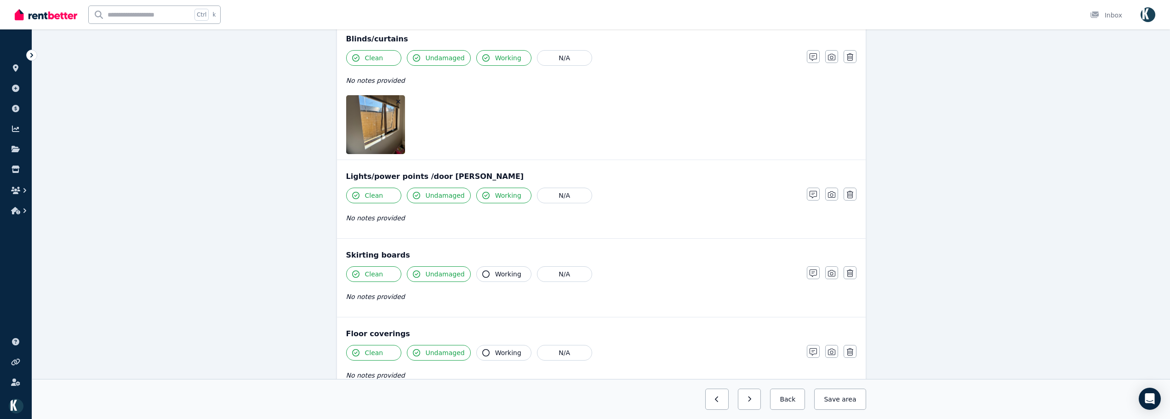
click at [399, 100] on icon "button" at bounding box center [398, 101] width 5 height 6
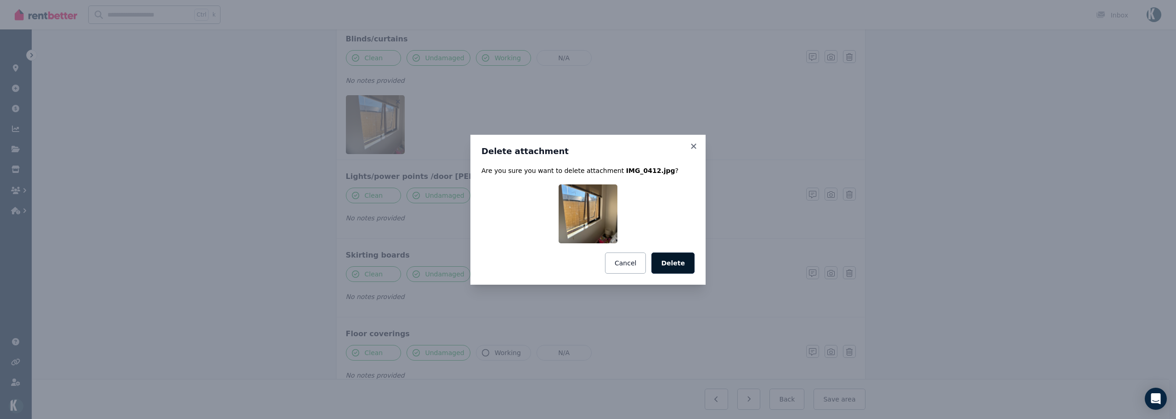
click at [674, 257] on button "Delete" at bounding box center [673, 262] width 43 height 21
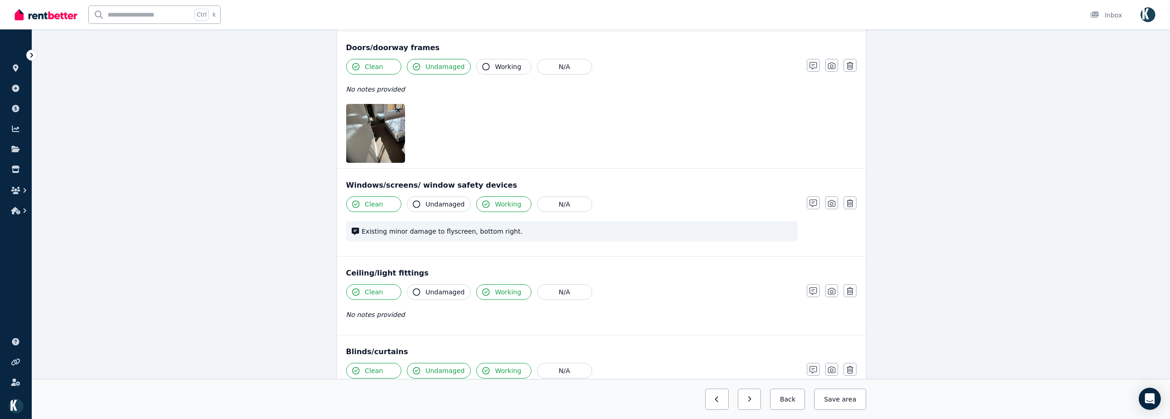
scroll to position [212, 0]
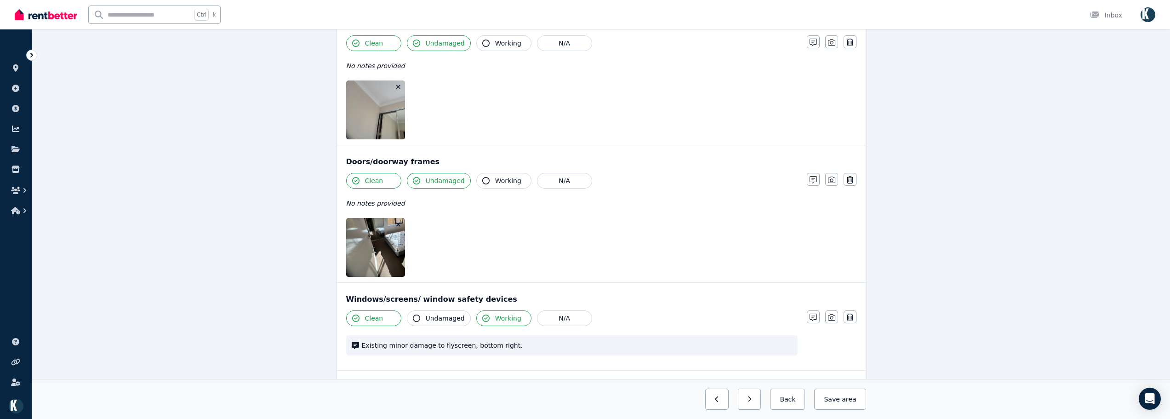
click at [399, 222] on icon "button" at bounding box center [398, 224] width 5 height 6
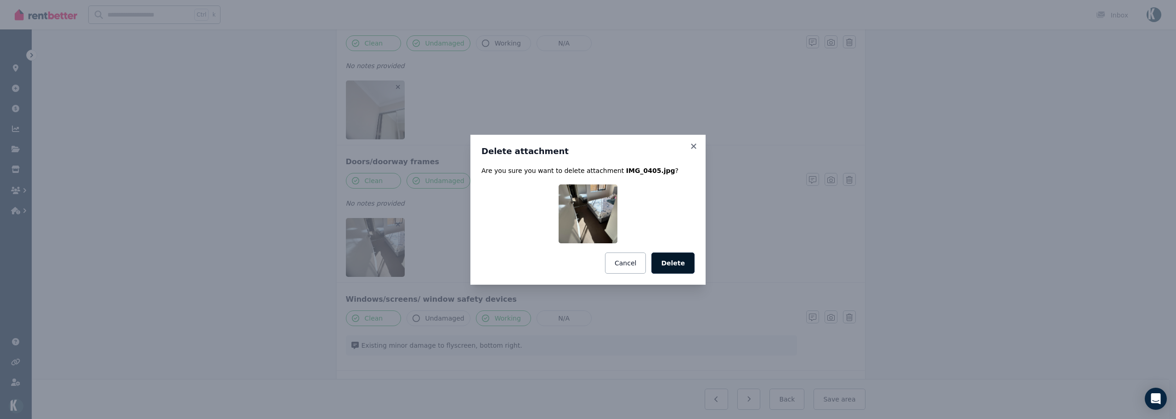
click at [688, 263] on button "Delete" at bounding box center [673, 262] width 43 height 21
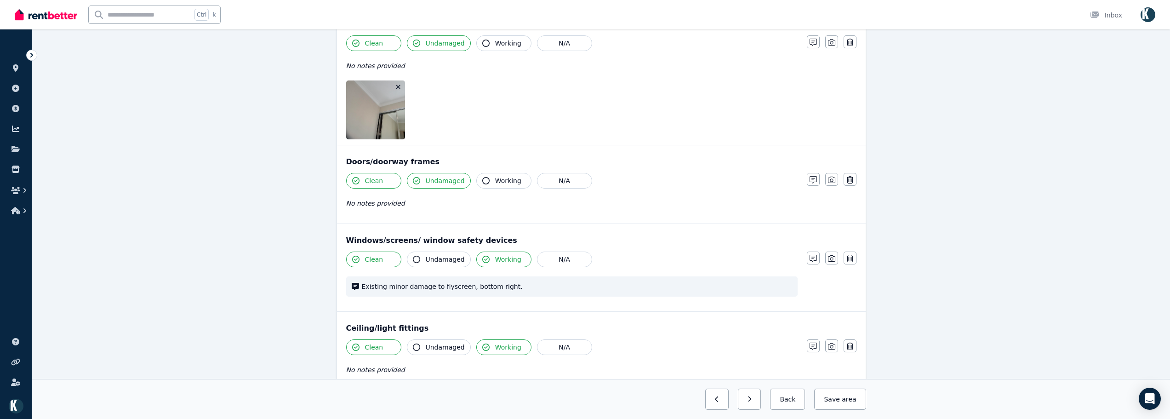
click at [398, 87] on icon "button" at bounding box center [398, 87] width 5 height 6
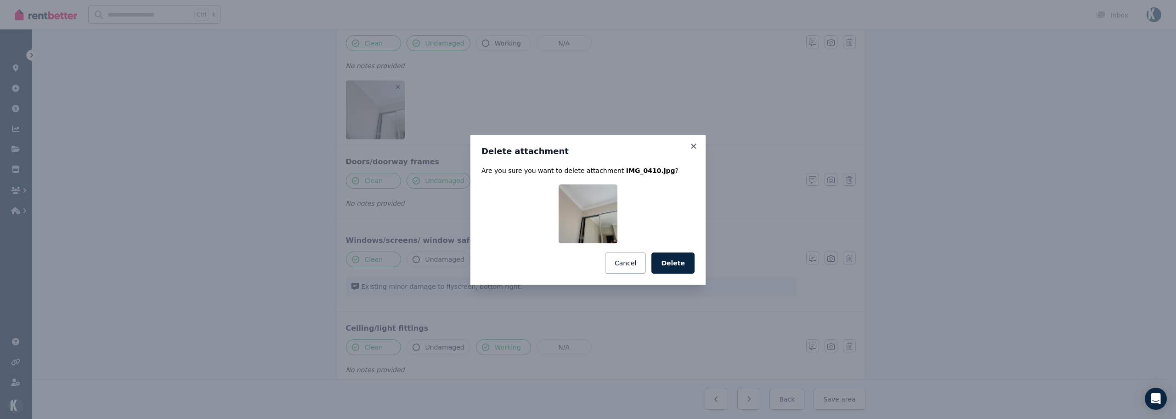
click at [664, 258] on button "Delete" at bounding box center [673, 262] width 43 height 21
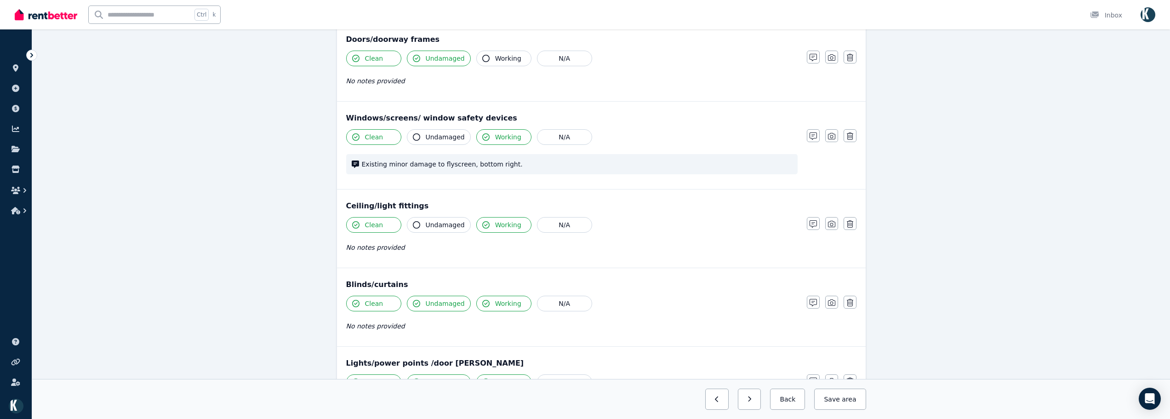
scroll to position [551, 0]
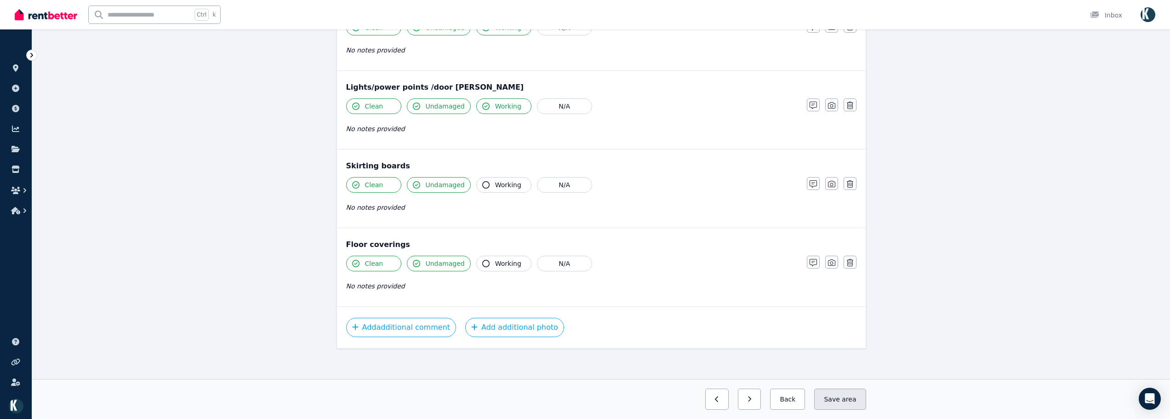
click at [836, 400] on button "Save area" at bounding box center [839, 398] width 51 height 21
click at [753, 399] on button "button" at bounding box center [741, 398] width 23 height 21
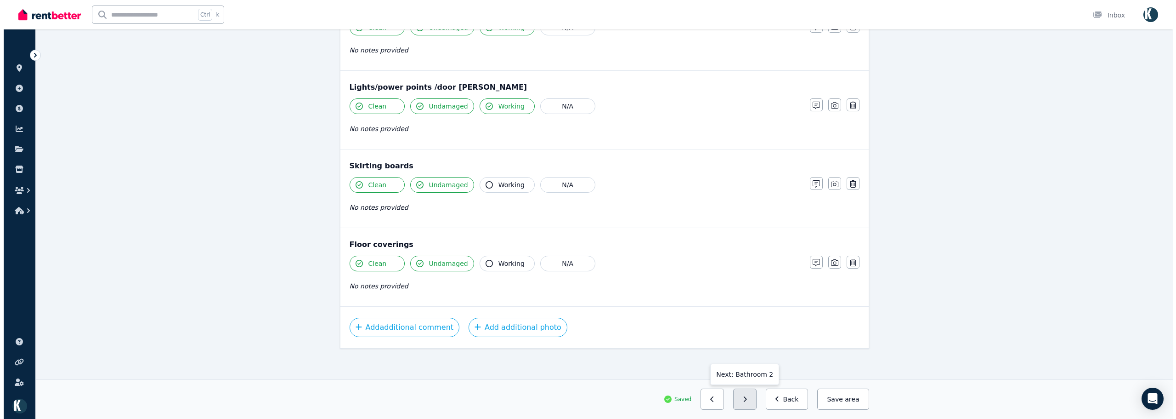
scroll to position [1071, 0]
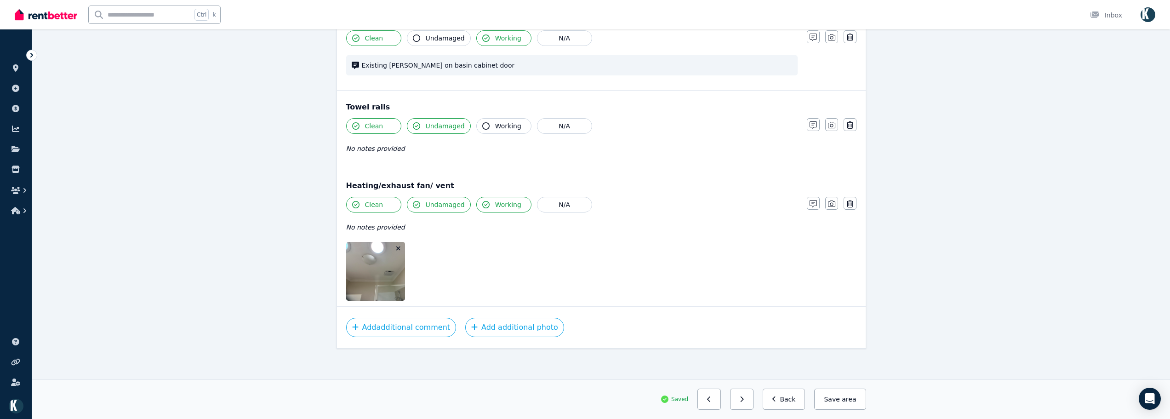
click at [398, 248] on icon "button" at bounding box center [398, 248] width 4 height 4
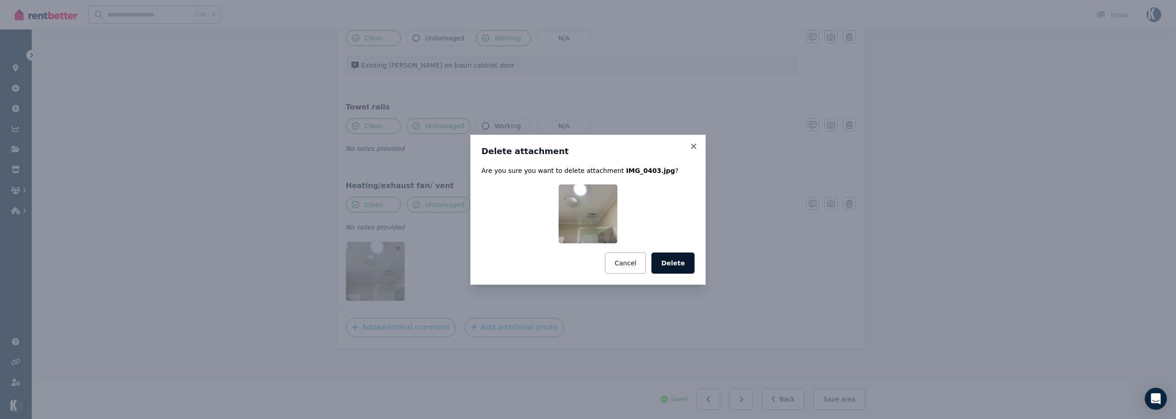
click at [668, 263] on button "Delete" at bounding box center [673, 262] width 43 height 21
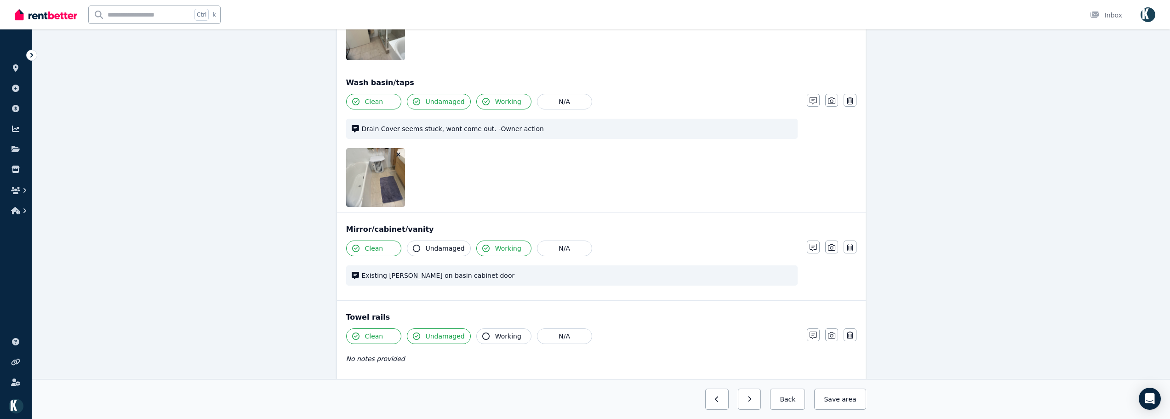
scroll to position [828, 0]
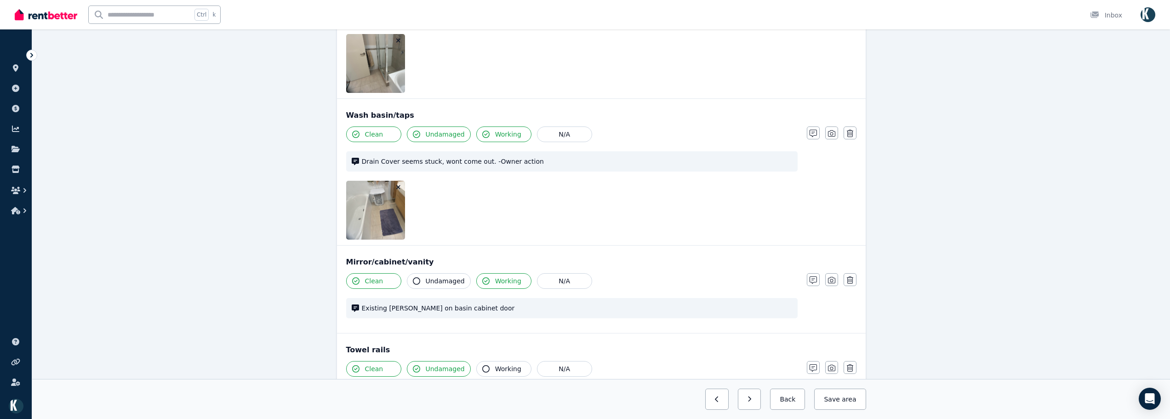
click at [400, 187] on icon "button" at bounding box center [398, 187] width 5 height 6
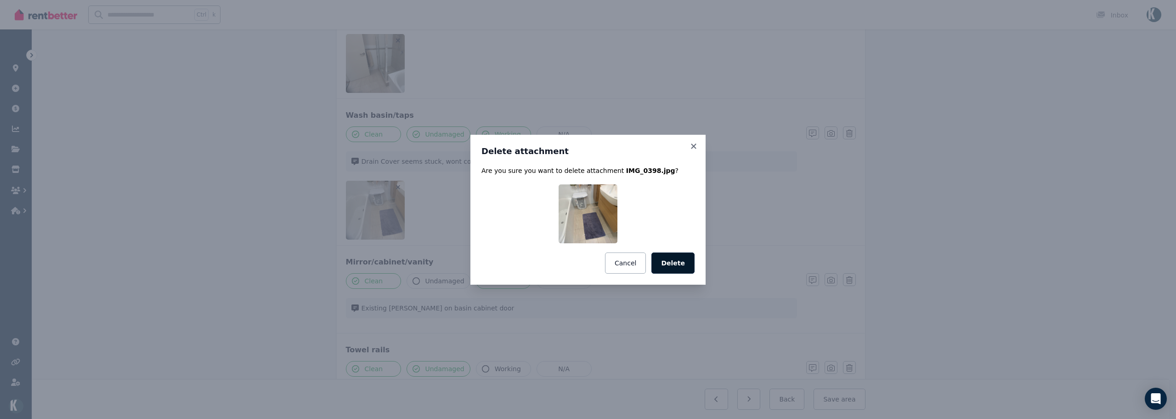
click at [678, 267] on button "Delete" at bounding box center [673, 262] width 43 height 21
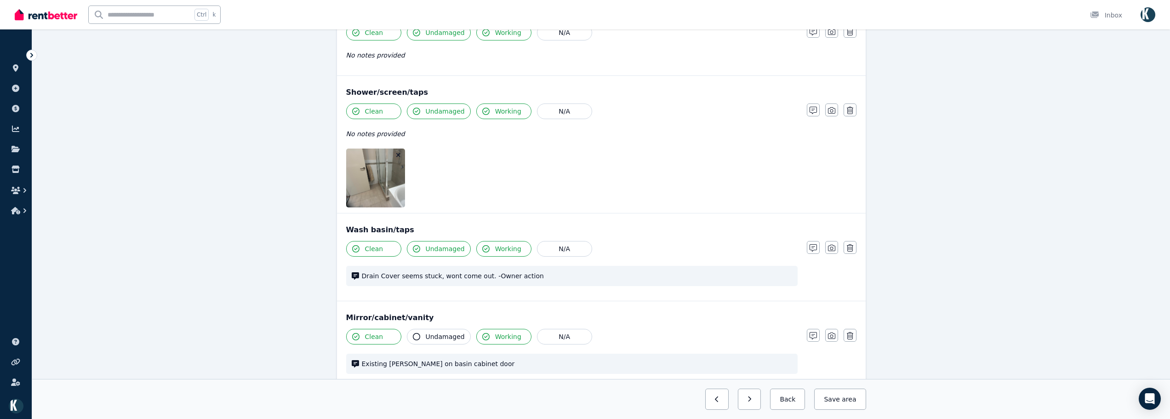
scroll to position [644, 0]
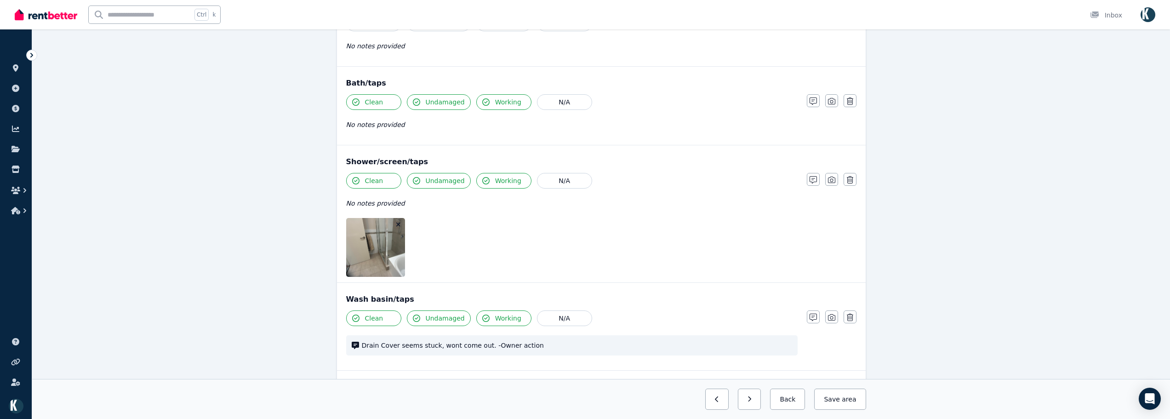
click at [397, 223] on icon "button" at bounding box center [398, 224] width 5 height 6
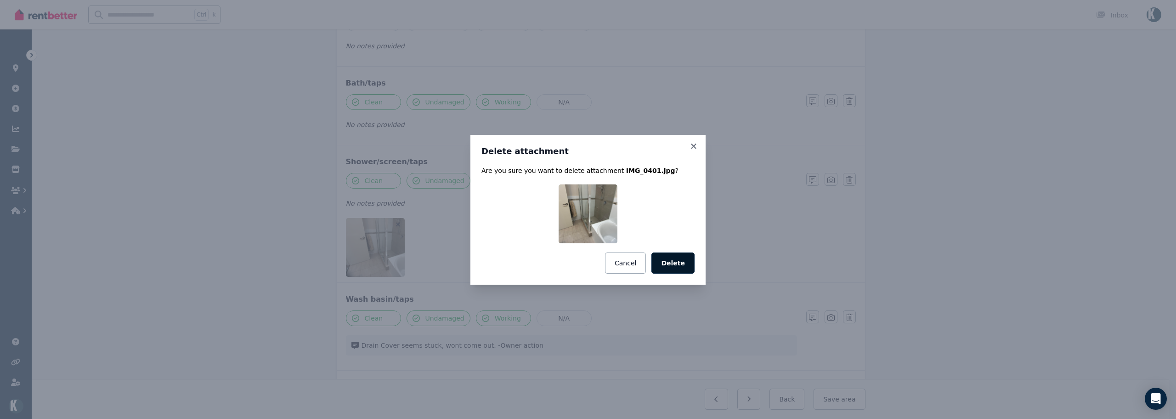
click at [676, 267] on button "Delete" at bounding box center [673, 262] width 43 height 21
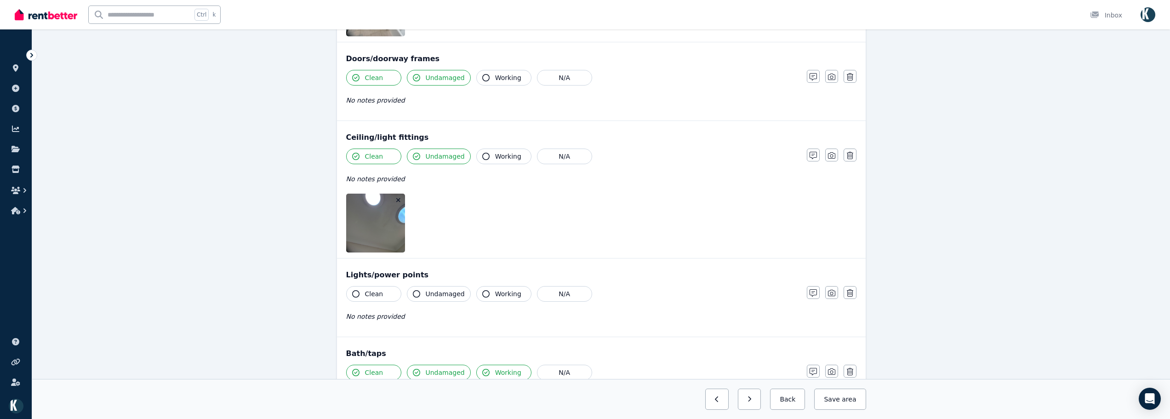
scroll to position [369, 0]
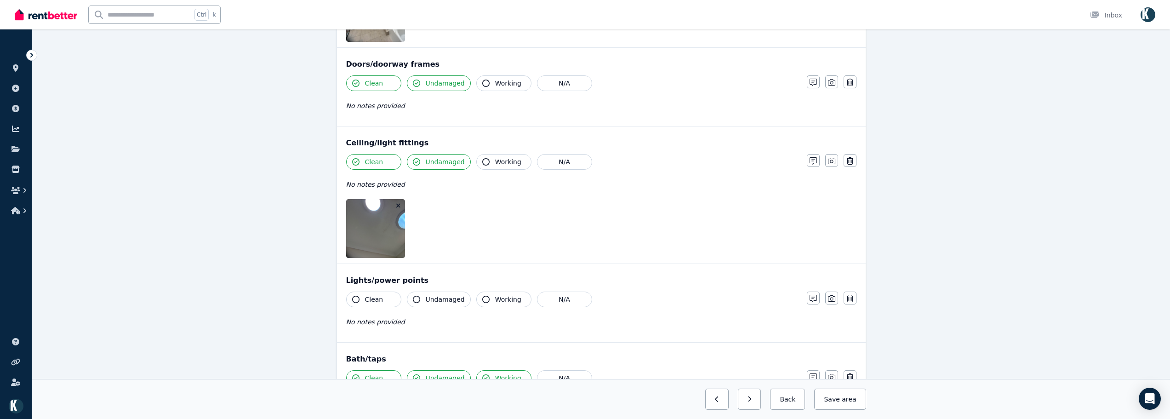
click at [398, 204] on icon "button" at bounding box center [398, 205] width 5 height 6
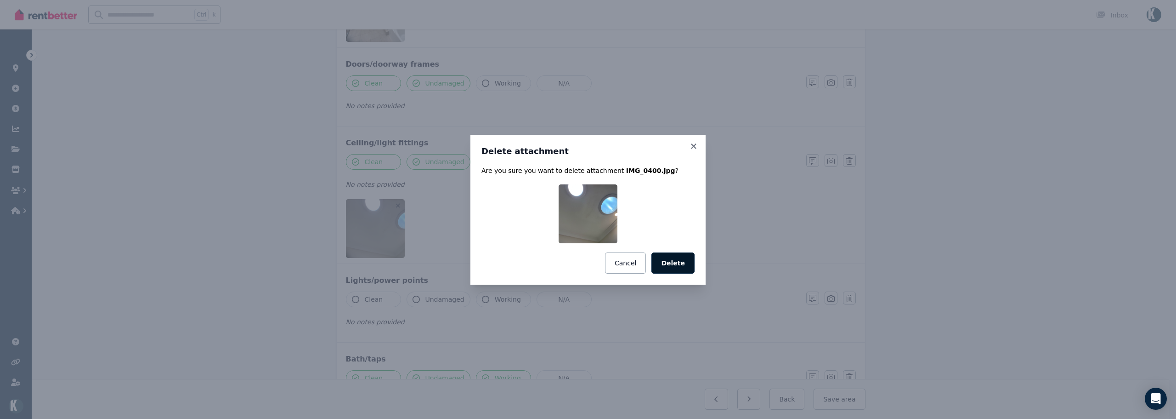
click at [687, 259] on button "Delete" at bounding box center [673, 262] width 43 height 21
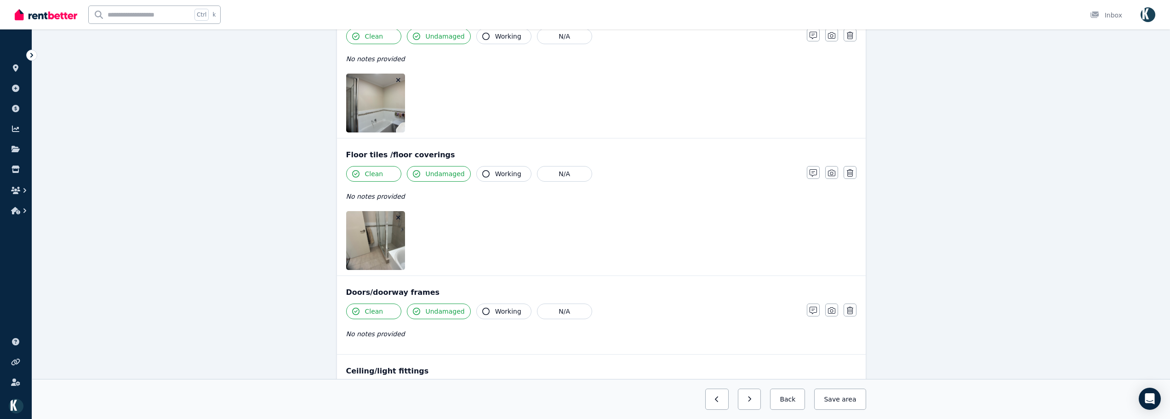
scroll to position [139, 0]
click at [400, 219] on icon "button" at bounding box center [398, 219] width 5 height 6
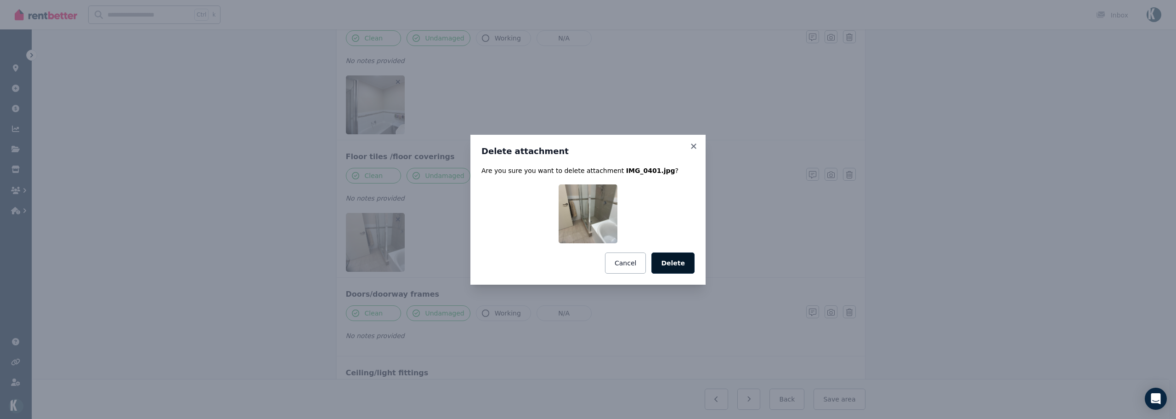
click at [682, 263] on button "Delete" at bounding box center [673, 262] width 43 height 21
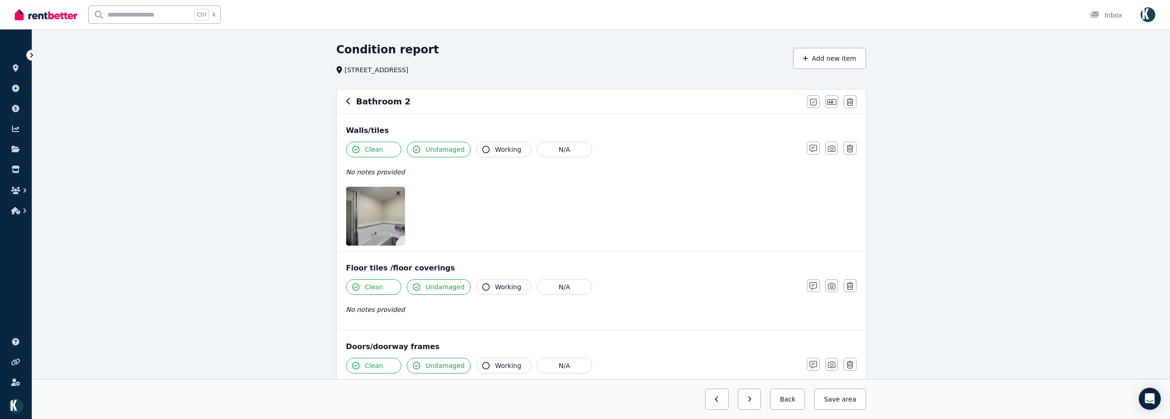
scroll to position [0, 0]
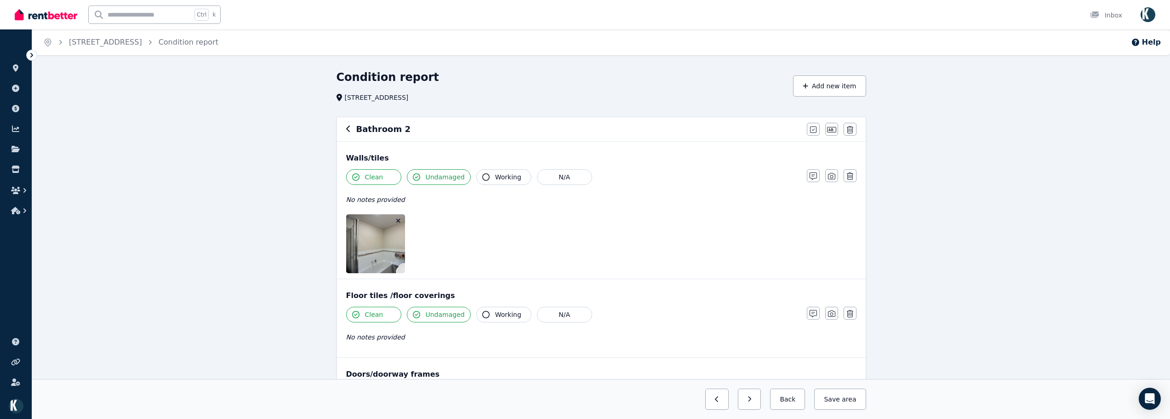
click at [398, 220] on icon "button" at bounding box center [398, 221] width 4 height 4
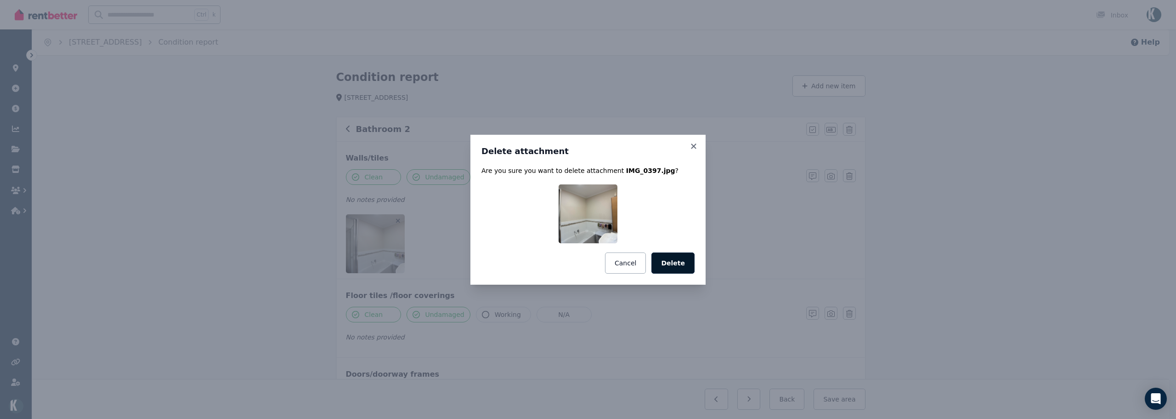
click at [665, 269] on button "Delete" at bounding box center [673, 262] width 43 height 21
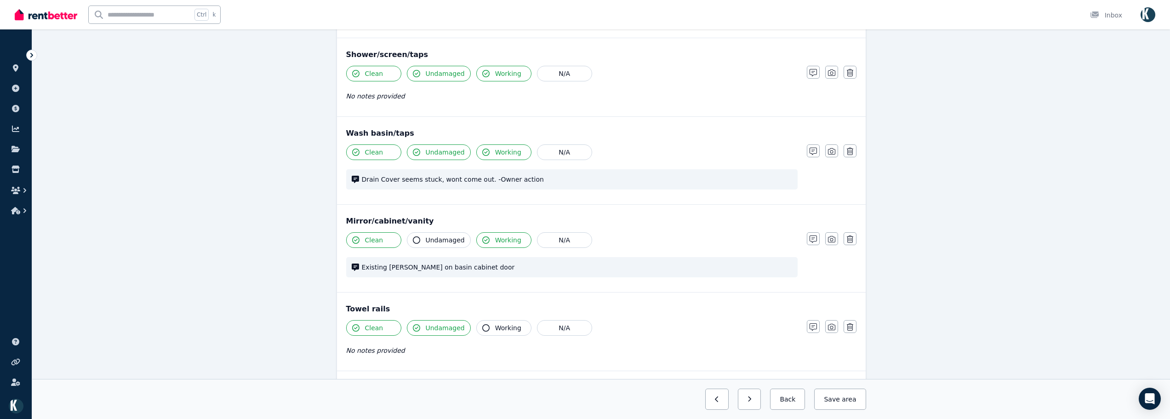
scroll to position [721, 0]
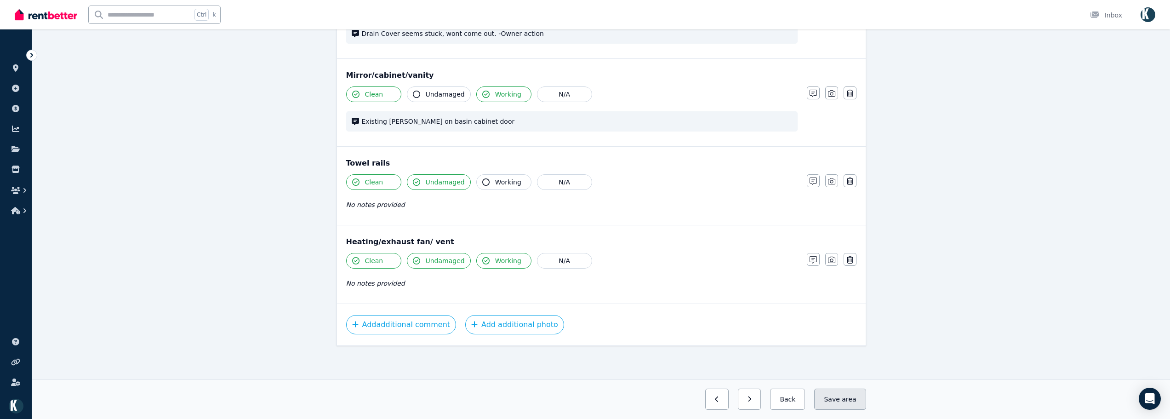
click at [845, 395] on button "Save area" at bounding box center [839, 398] width 51 height 21
click at [744, 397] on button "button" at bounding box center [741, 398] width 23 height 21
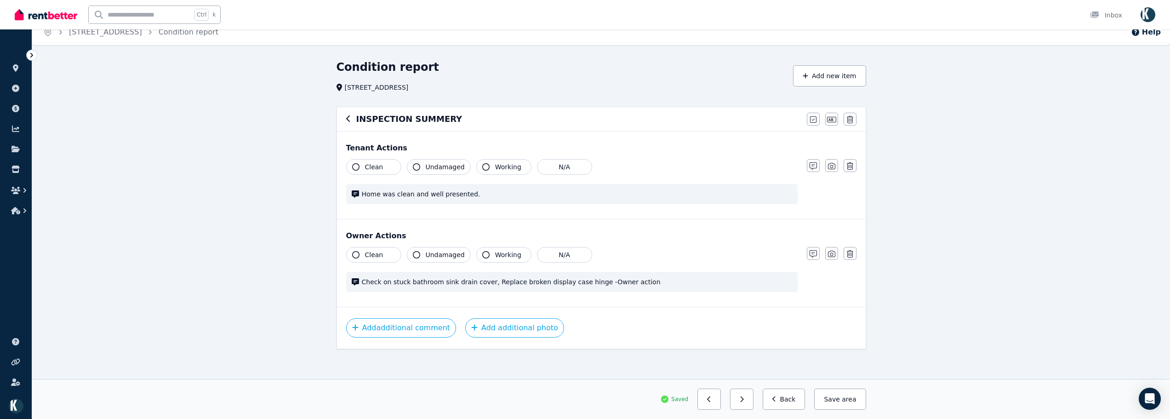
scroll to position [13, 0]
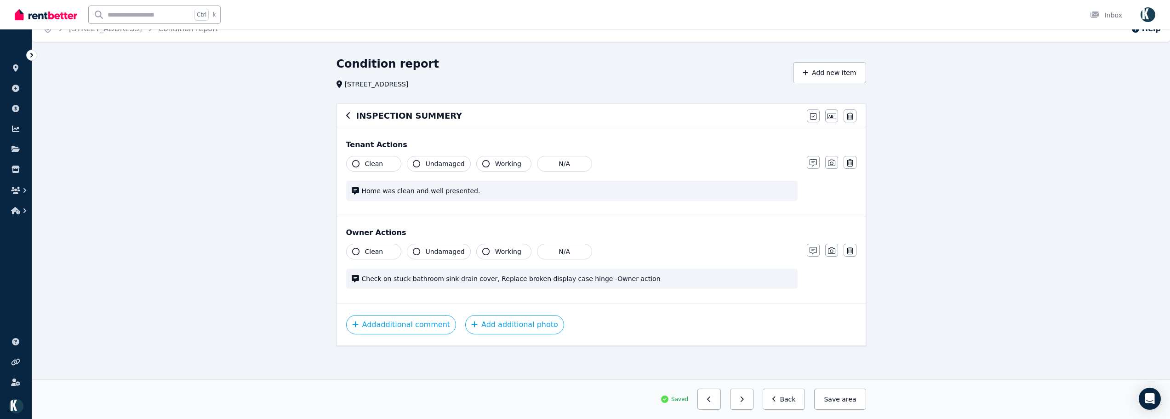
click at [747, 398] on button "button" at bounding box center [741, 398] width 23 height 21
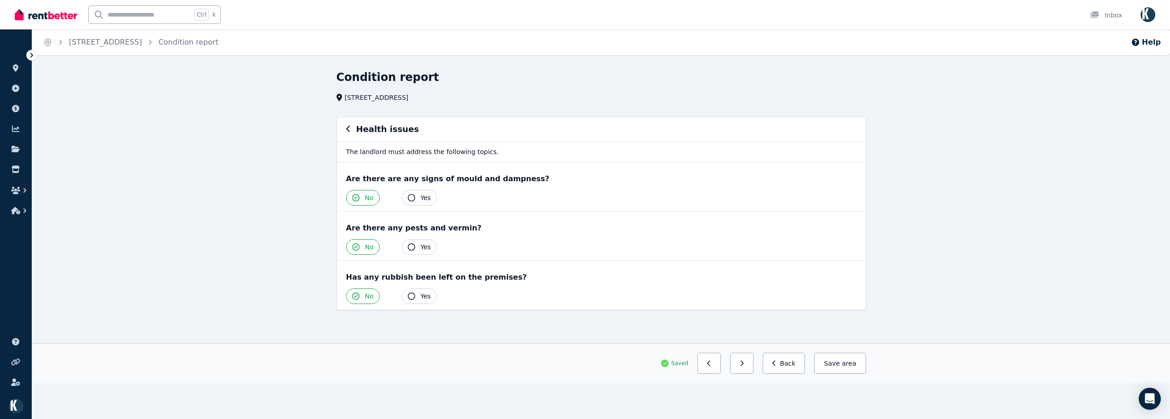
scroll to position [0, 0]
click at [755, 368] on button "button" at bounding box center [744, 362] width 23 height 21
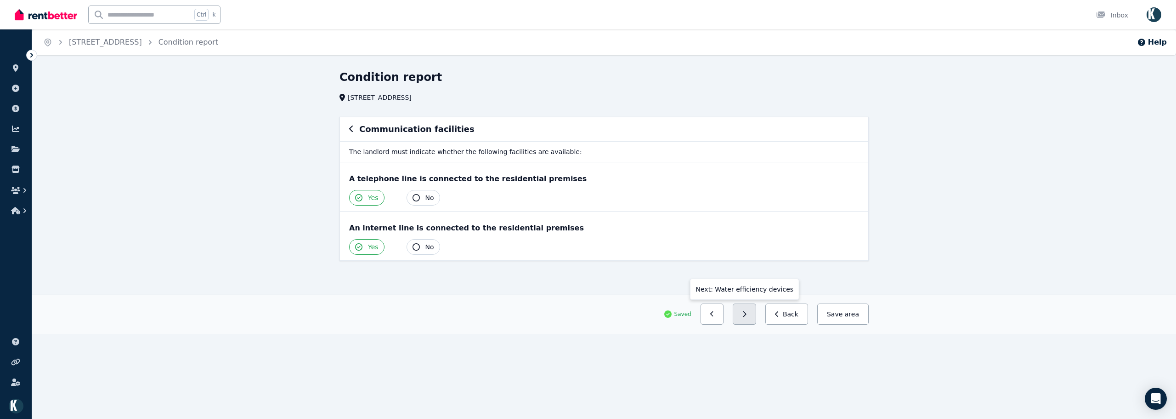
click at [752, 317] on button "button" at bounding box center [744, 313] width 23 height 21
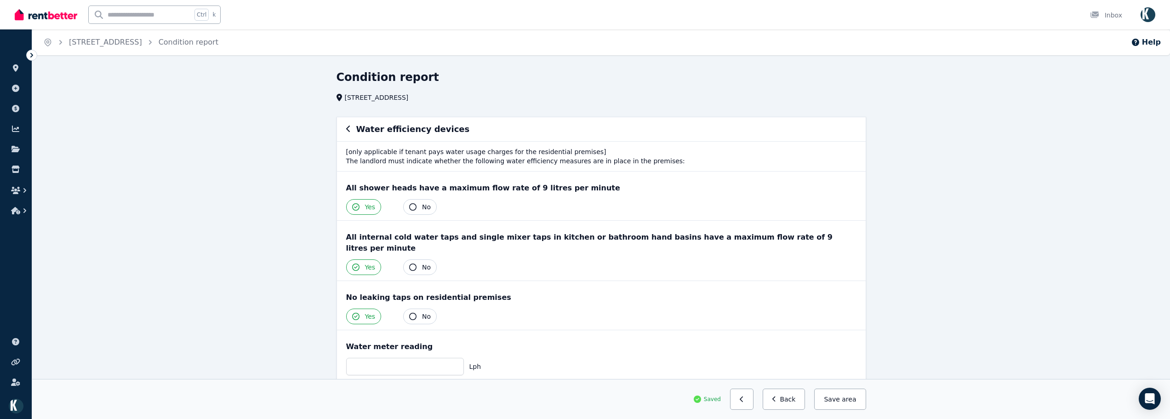
click at [346, 132] on icon "button" at bounding box center [348, 128] width 5 height 7
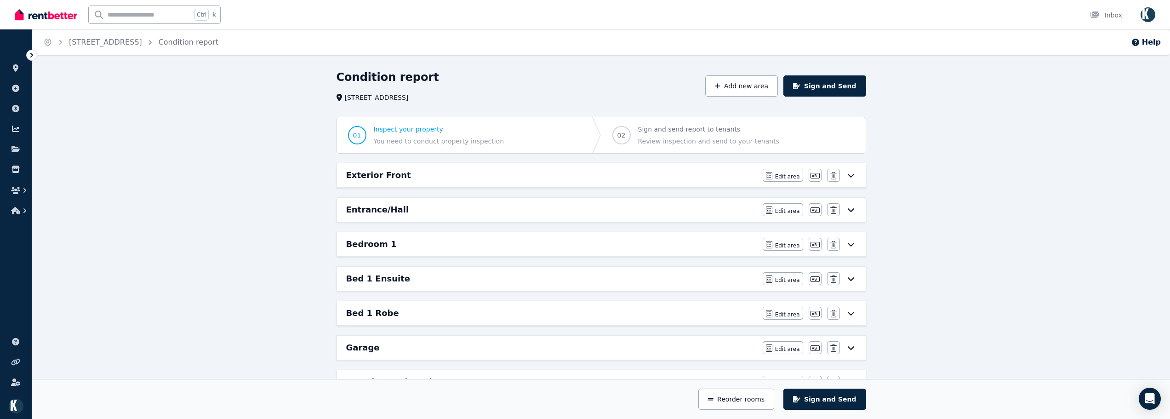
click at [705, 168] on div "Exterior Front Edit area Edit area Edit name [GEOGRAPHIC_DATA]" at bounding box center [601, 175] width 528 height 24
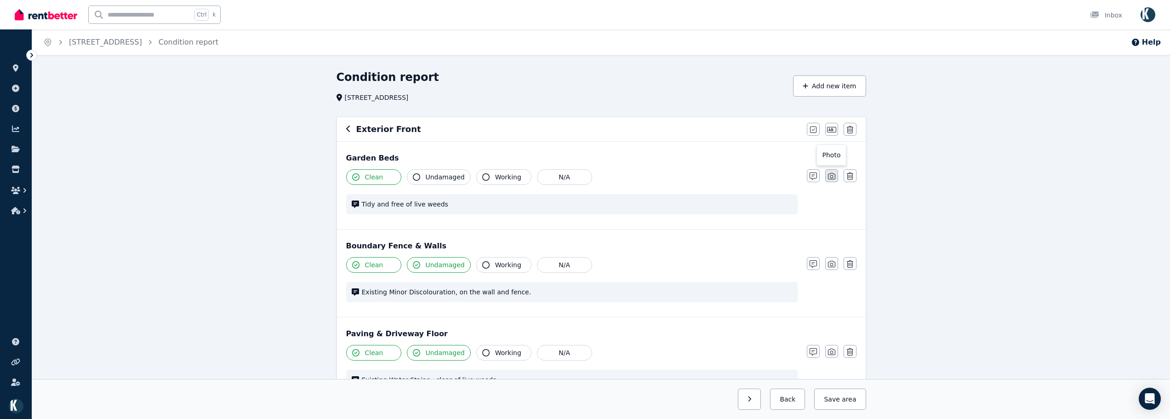
click at [831, 172] on button "button" at bounding box center [831, 175] width 13 height 13
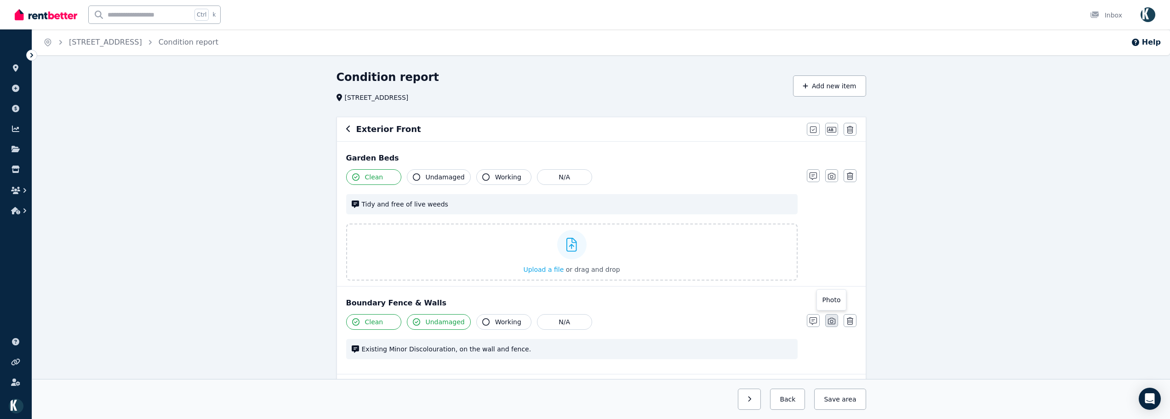
click at [827, 318] on button "button" at bounding box center [831, 320] width 13 height 13
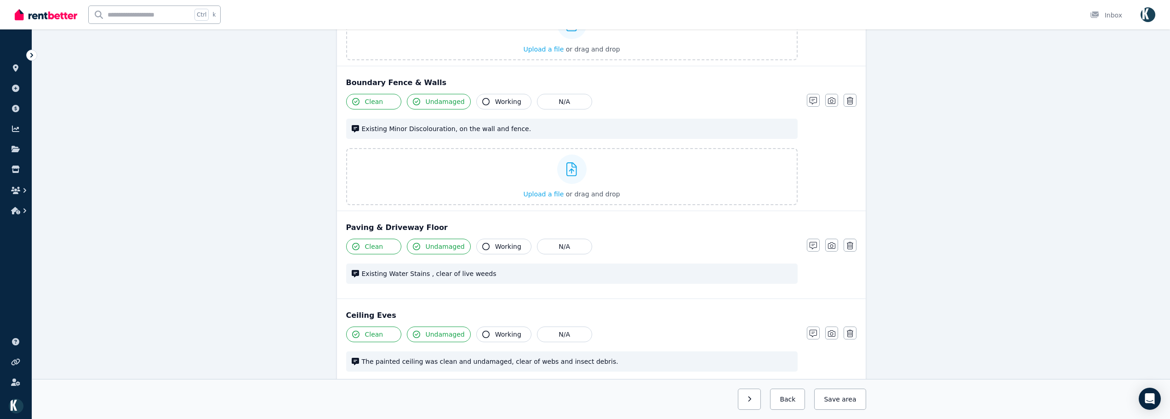
scroll to position [230, 0]
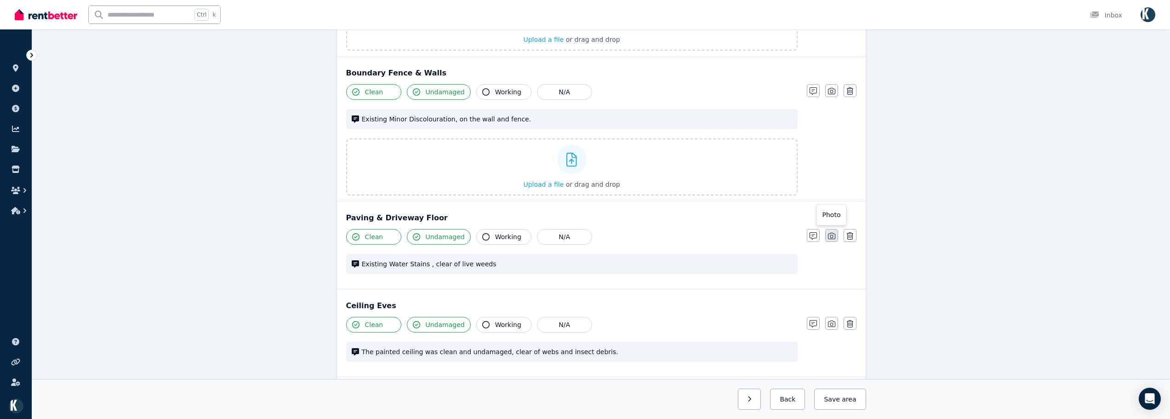
click at [835, 238] on icon "button" at bounding box center [831, 236] width 7 height 6
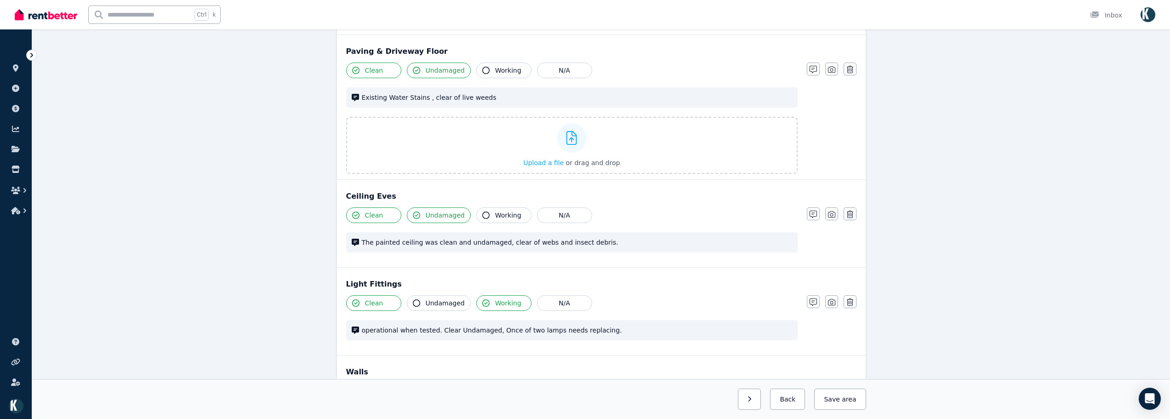
scroll to position [460, 0]
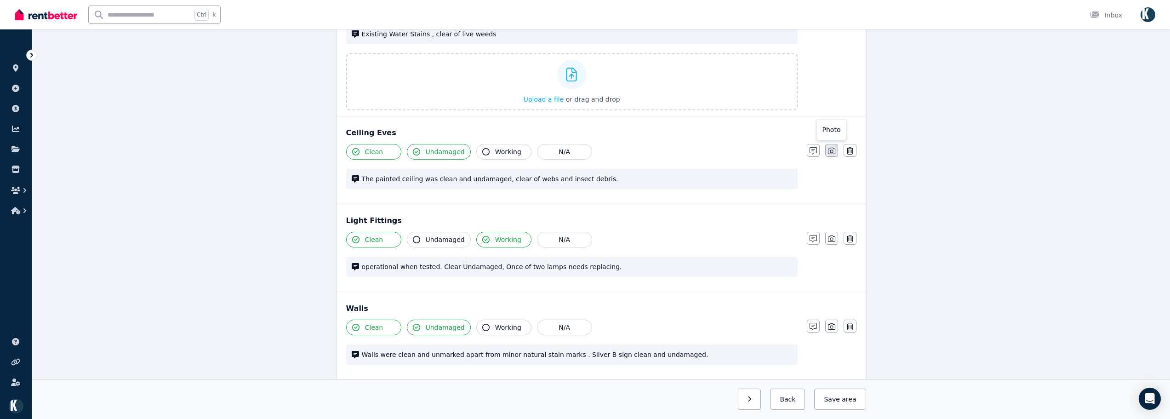
click at [829, 152] on icon "button" at bounding box center [831, 150] width 7 height 7
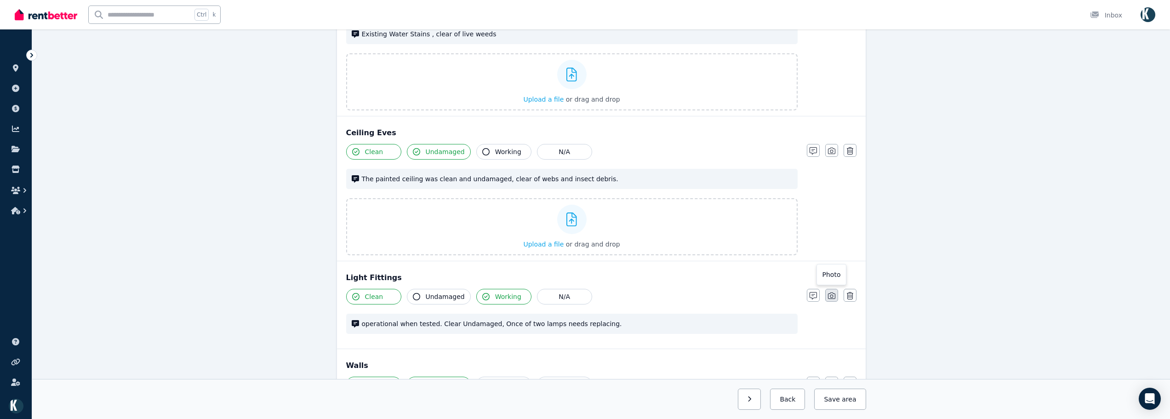
drag, startPoint x: 836, startPoint y: 293, endPoint x: 848, endPoint y: 290, distance: 12.3
click at [835, 293] on button "button" at bounding box center [831, 295] width 13 height 13
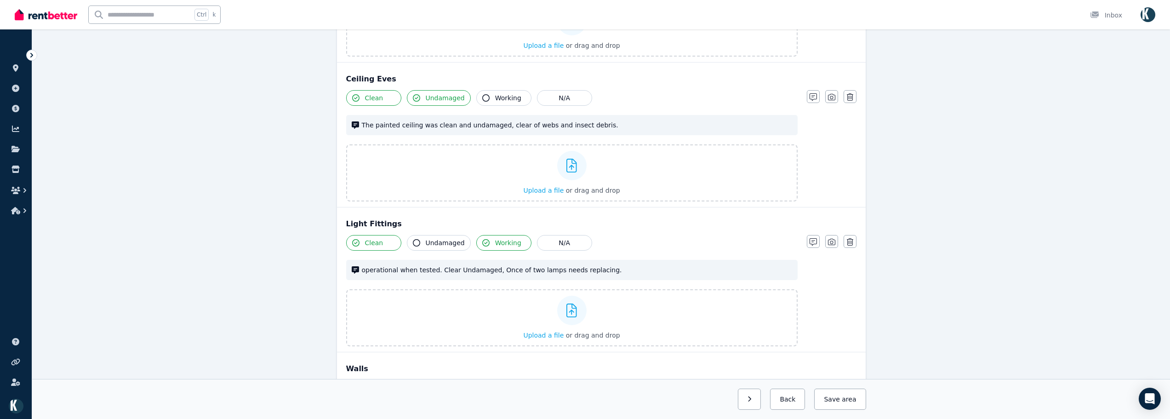
scroll to position [643, 0]
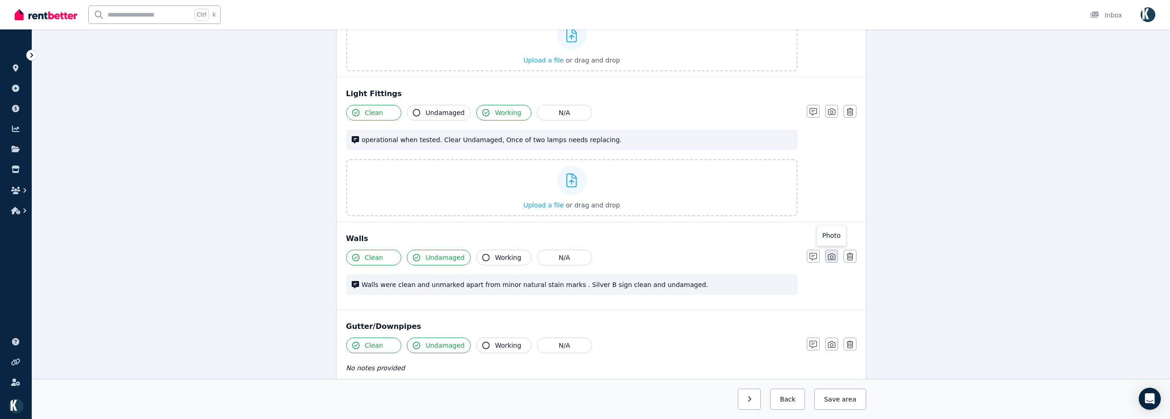
click at [830, 255] on icon "button" at bounding box center [831, 256] width 7 height 7
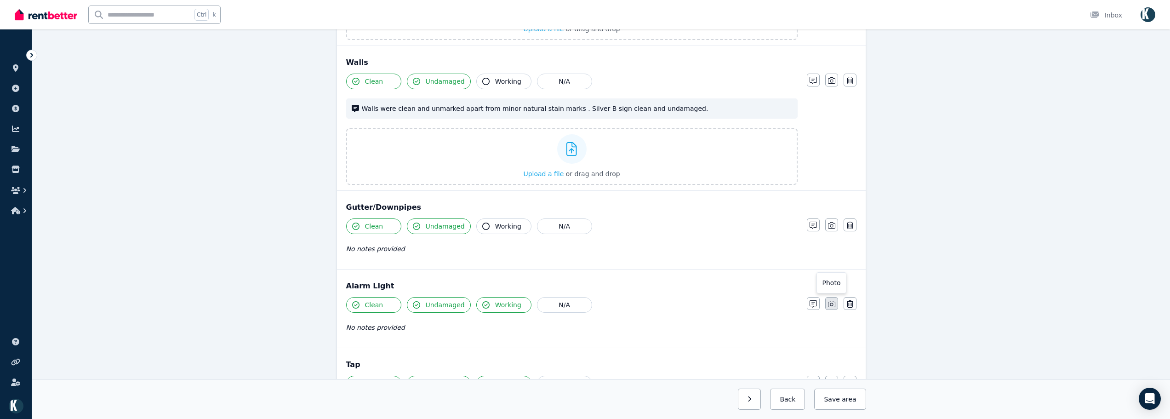
scroll to position [827, 0]
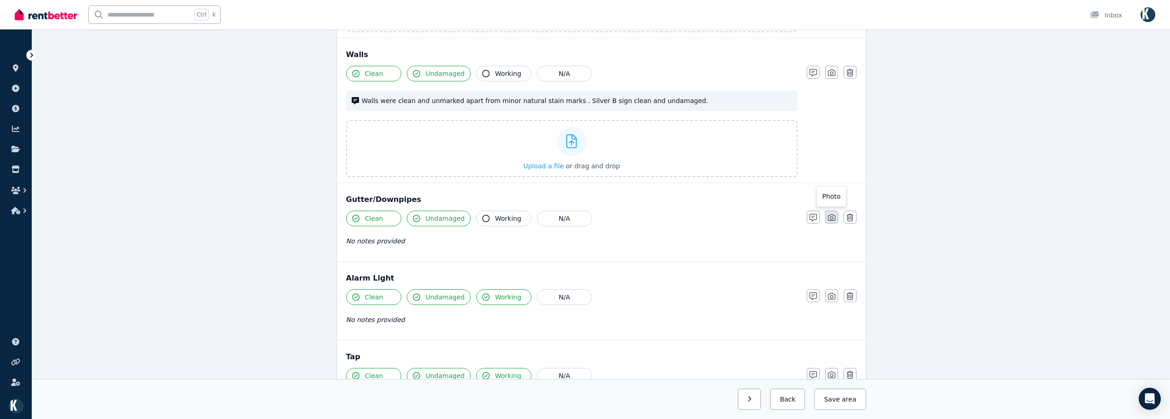
click at [828, 220] on icon "button" at bounding box center [831, 217] width 7 height 7
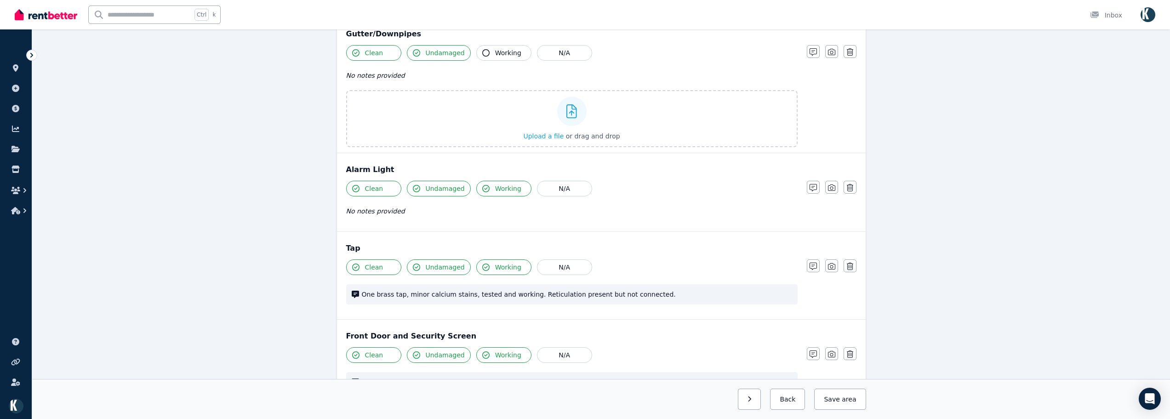
scroll to position [1011, 0]
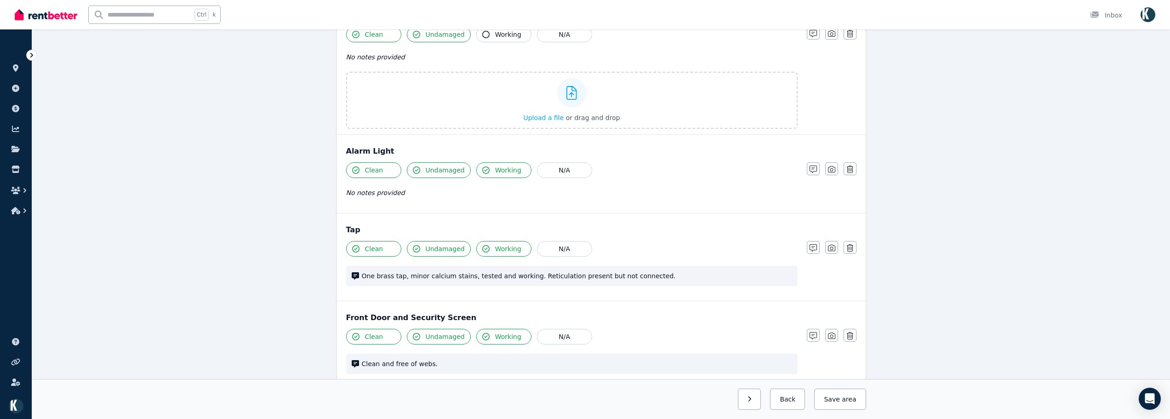
click at [829, 169] on icon "button" at bounding box center [831, 168] width 7 height 7
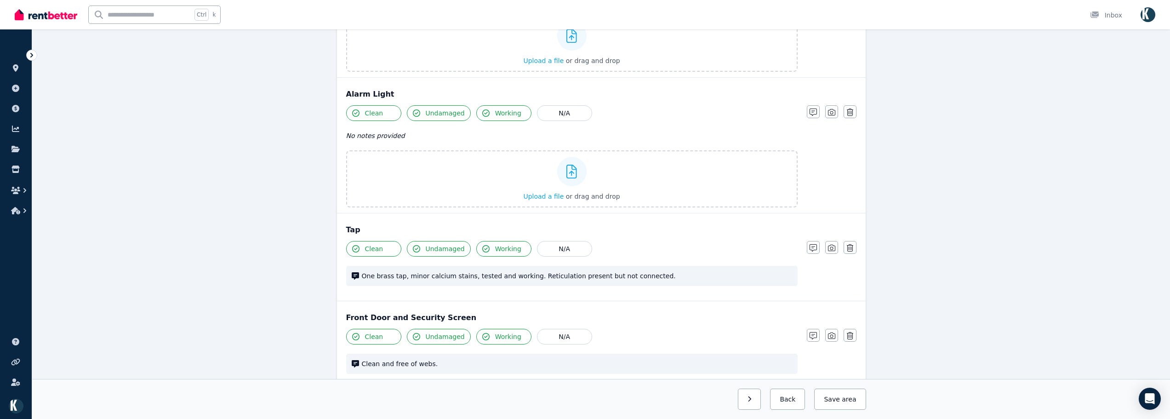
drag, startPoint x: 835, startPoint y: 248, endPoint x: 840, endPoint y: 258, distance: 10.9
click at [835, 248] on button "button" at bounding box center [831, 247] width 13 height 13
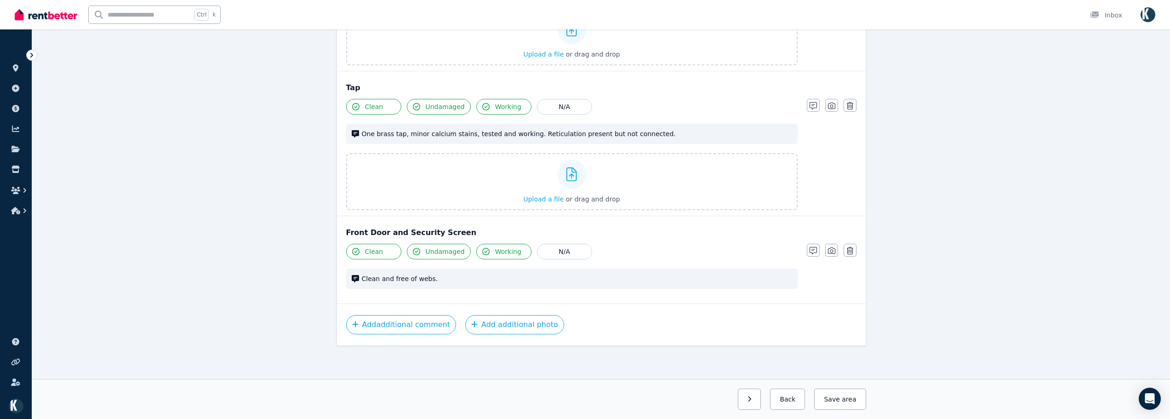
drag, startPoint x: 830, startPoint y: 254, endPoint x: 838, endPoint y: 260, distance: 9.5
click at [832, 256] on button "button" at bounding box center [831, 250] width 13 height 13
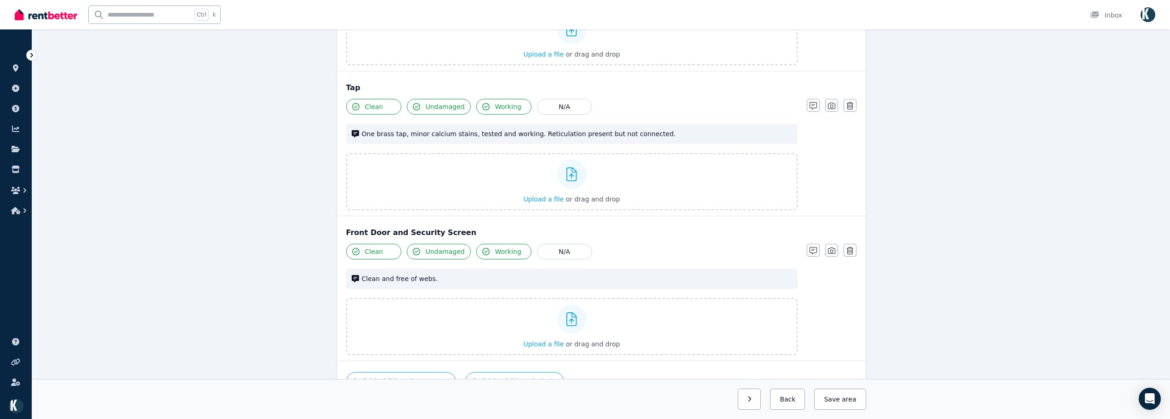
scroll to position [1267, 0]
